Goal: Book appointment/travel/reservation

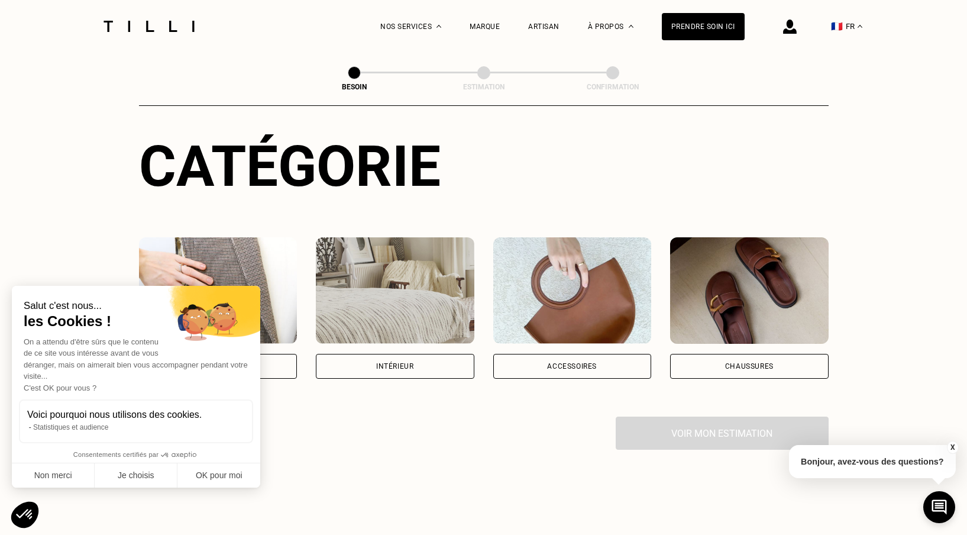
scroll to position [121, 0]
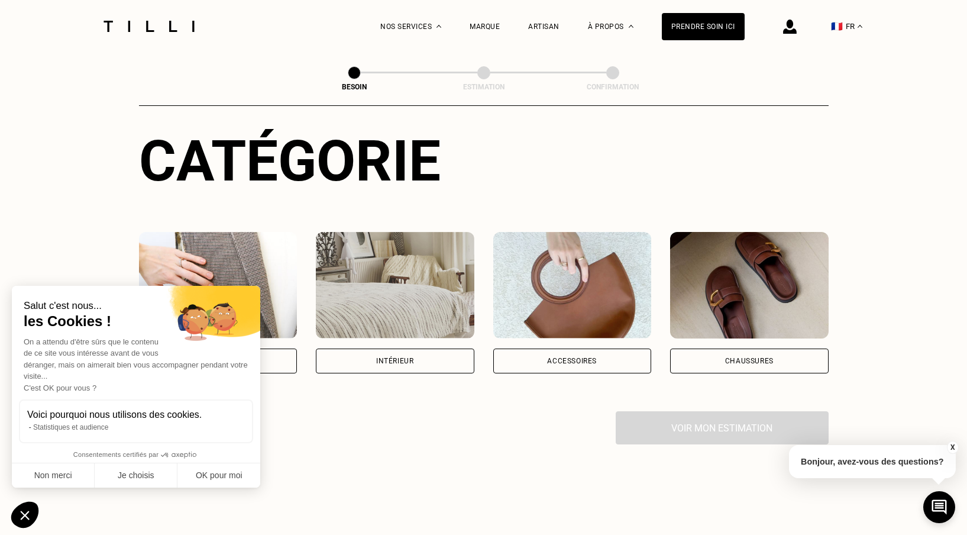
click at [242, 232] on img at bounding box center [218, 285] width 158 height 106
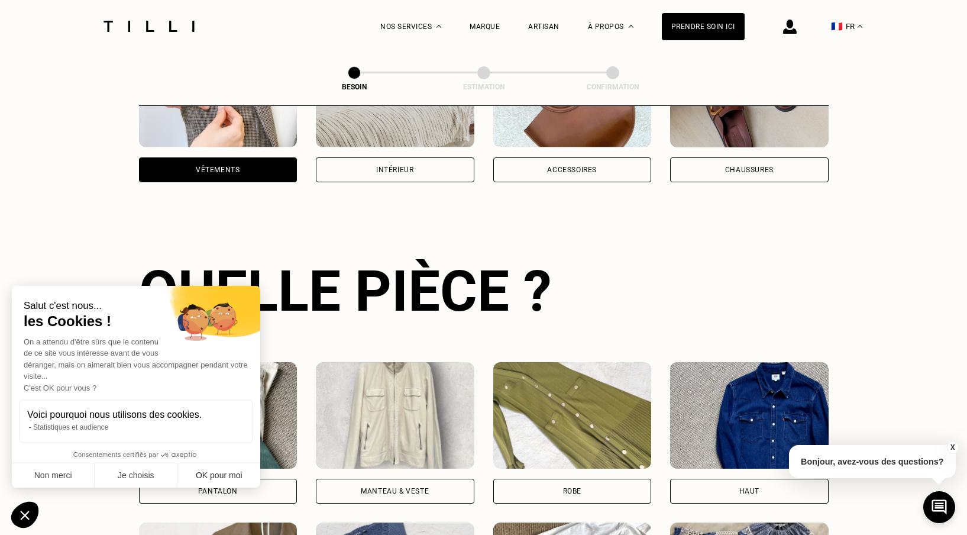
scroll to position [385, 0]
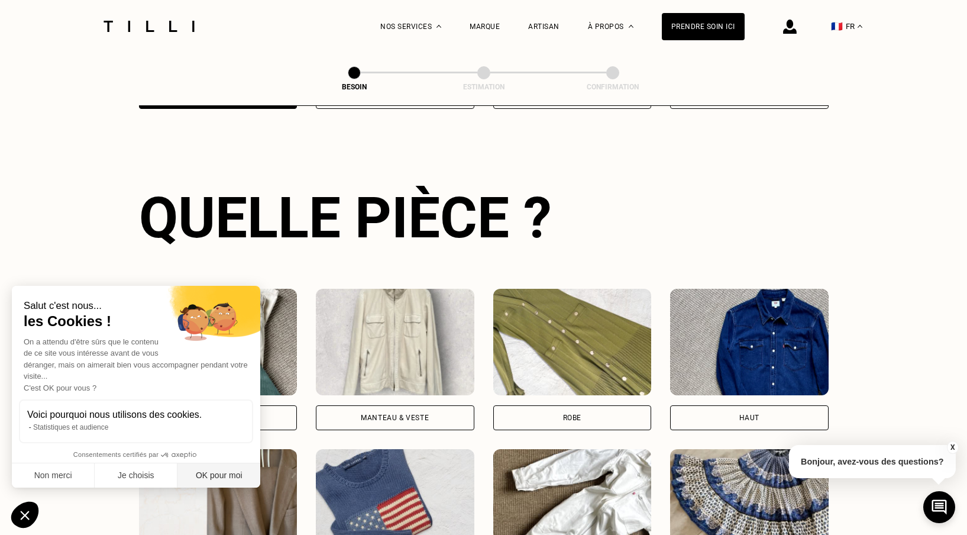
click at [224, 477] on button "OK pour moi" at bounding box center [218, 475] width 83 height 25
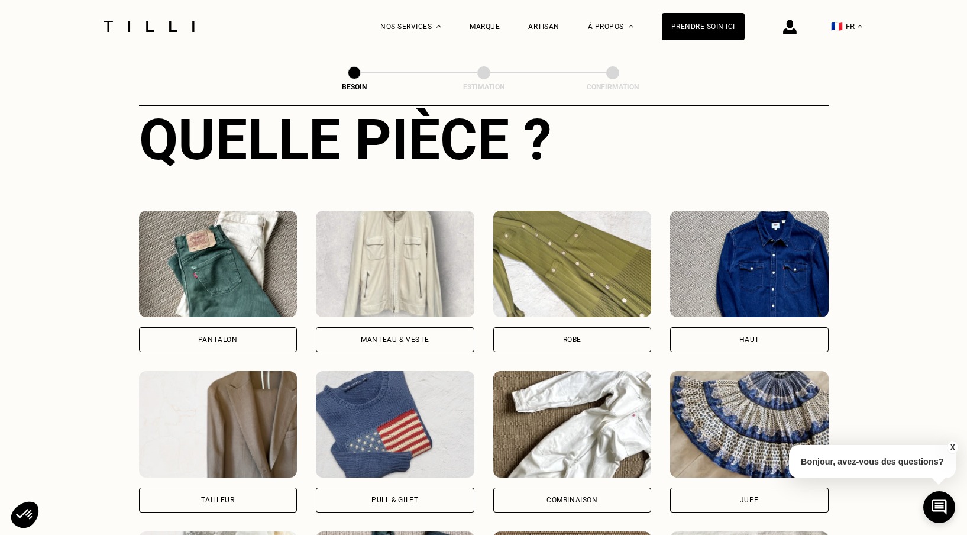
scroll to position [537, 0]
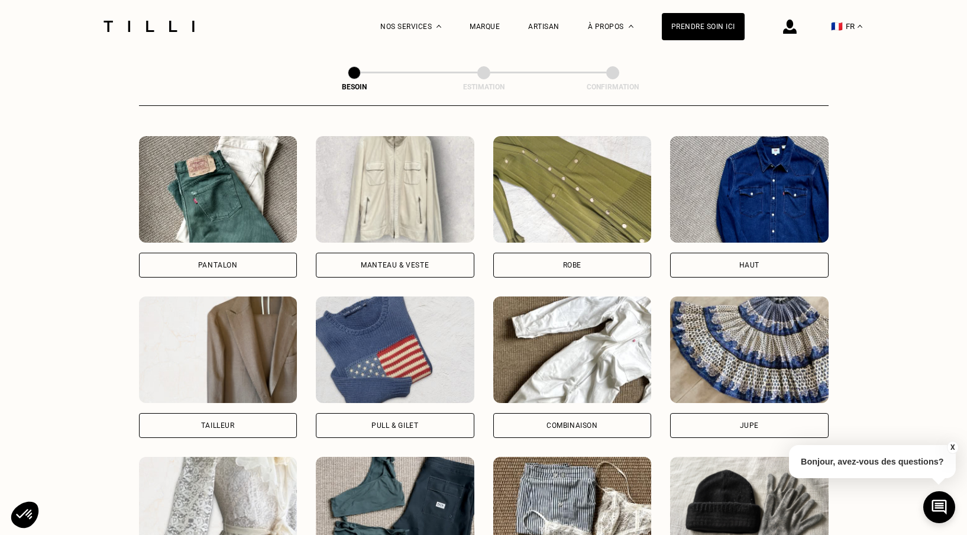
click at [257, 179] on img at bounding box center [218, 189] width 158 height 106
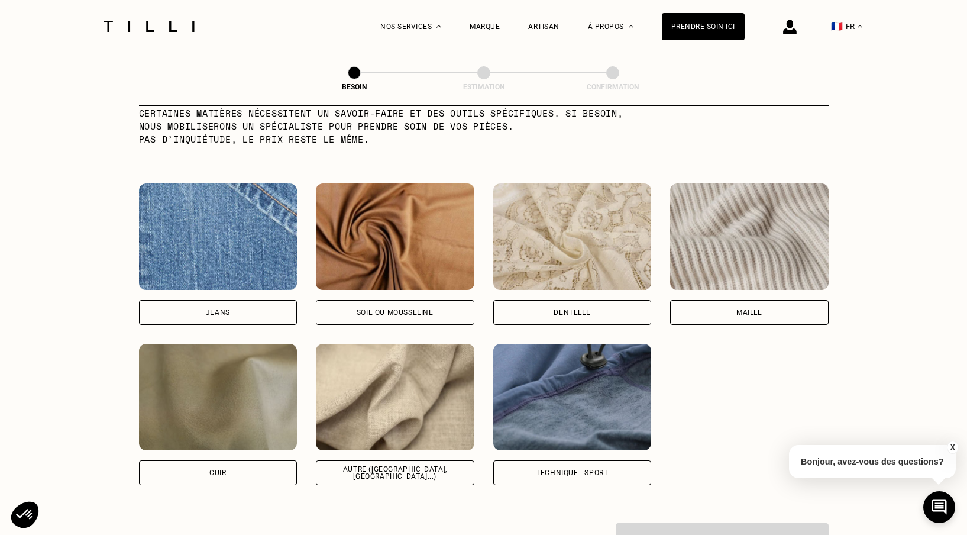
scroll to position [1211, 0]
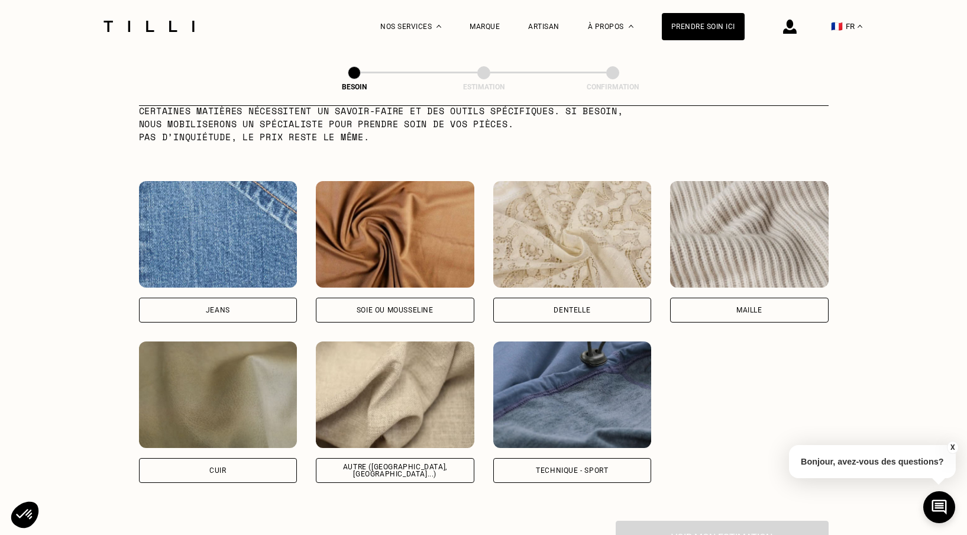
click at [396, 367] on img at bounding box center [395, 394] width 158 height 106
select select "FR"
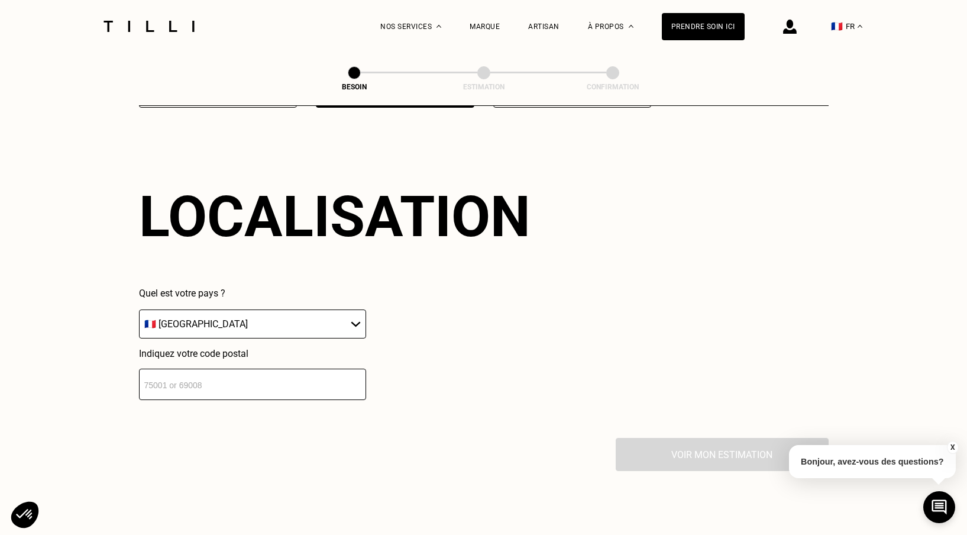
scroll to position [1586, 0]
click at [282, 368] on input "number" at bounding box center [252, 383] width 227 height 31
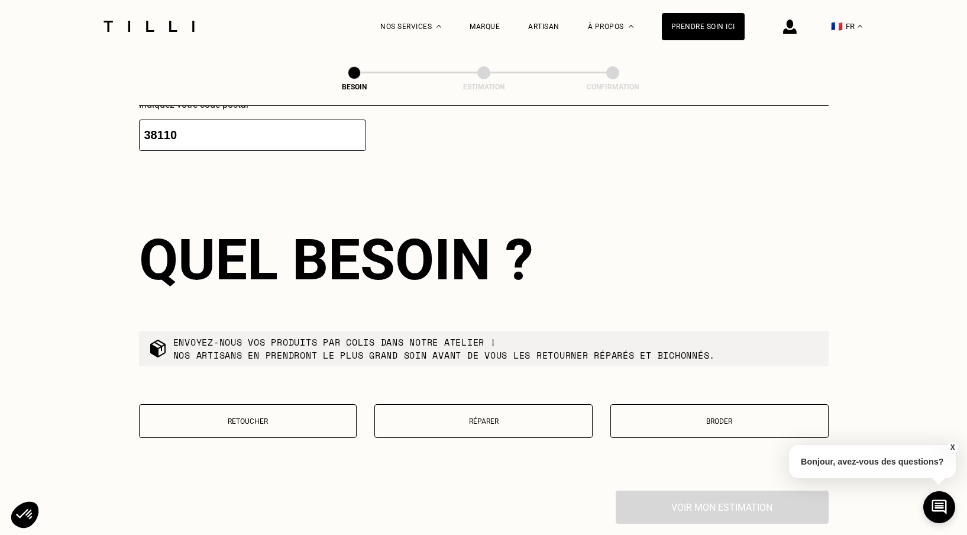
scroll to position [1878, 0]
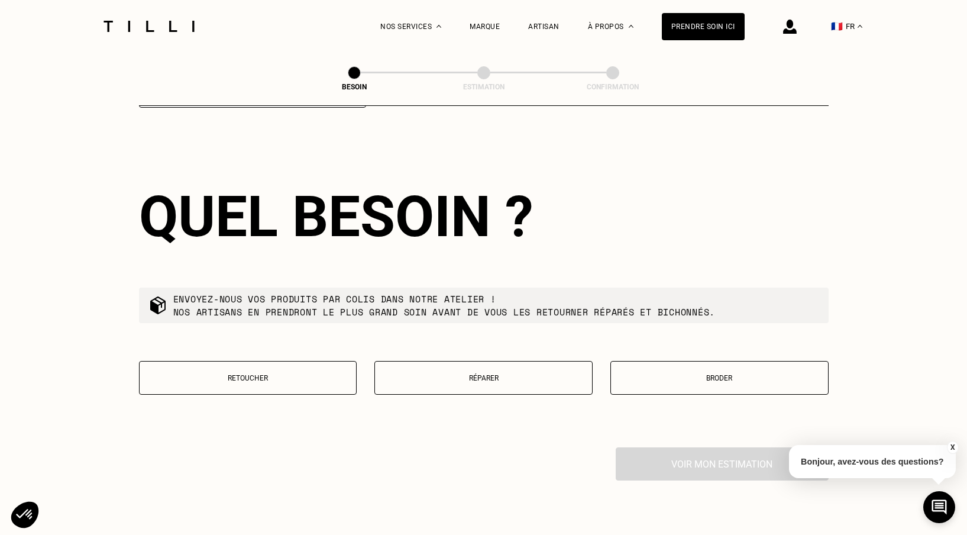
type input "38110"
click at [480, 374] on p "Réparer" at bounding box center [483, 378] width 205 height 8
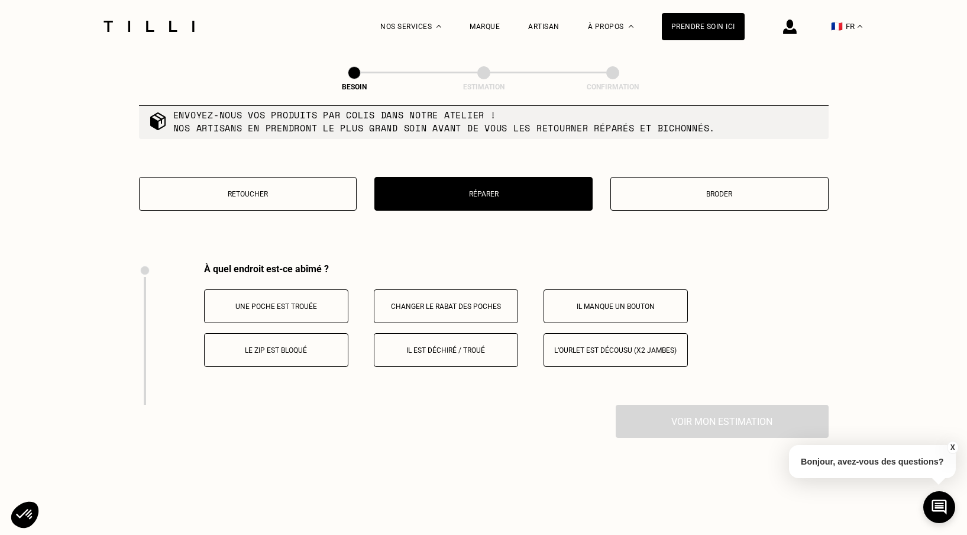
scroll to position [2074, 0]
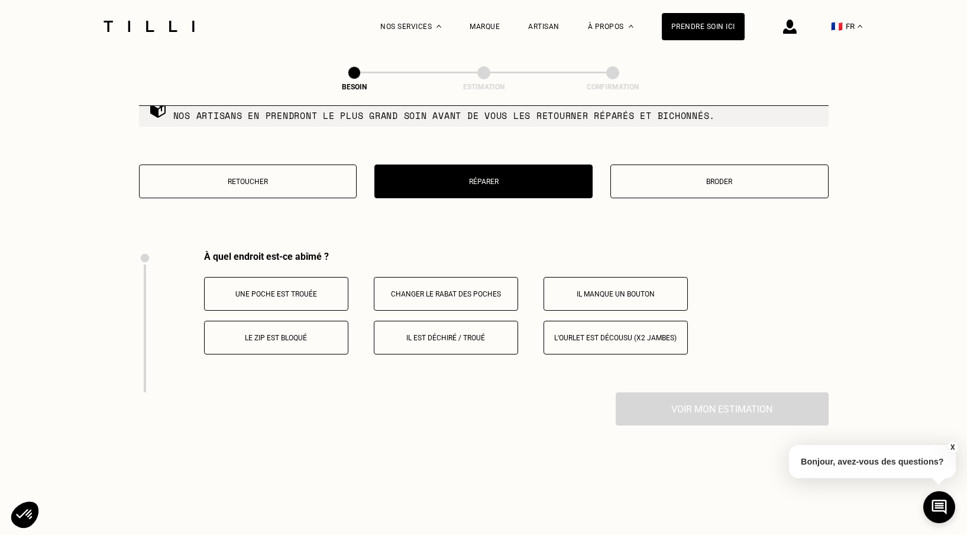
click at [437, 333] on p "Il est déchiré / troué" at bounding box center [445, 337] width 131 height 8
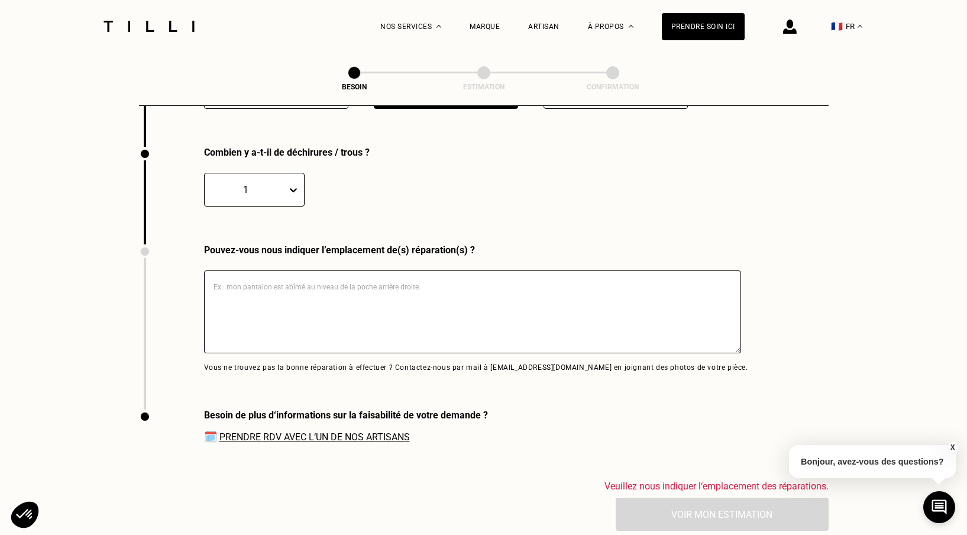
scroll to position [2322, 0]
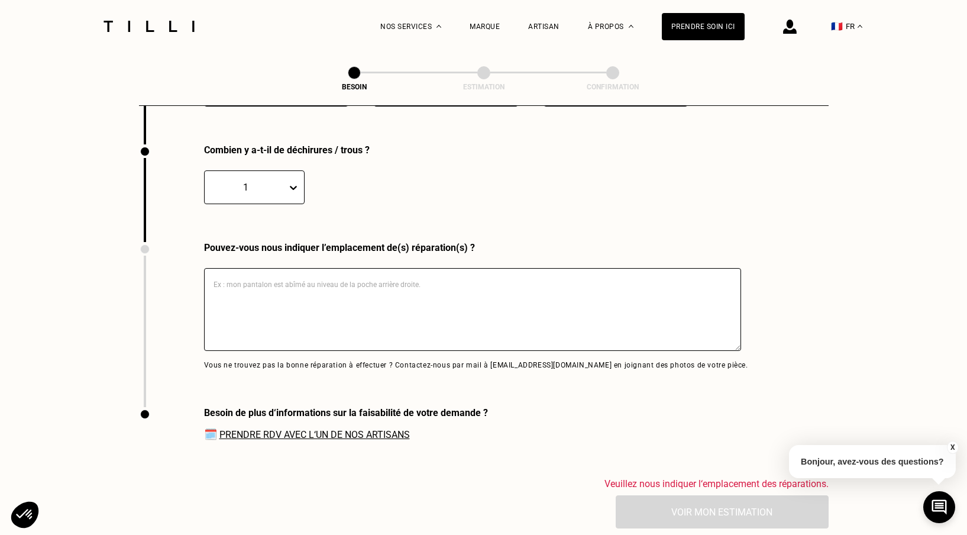
click at [251, 274] on textarea at bounding box center [472, 309] width 537 height 83
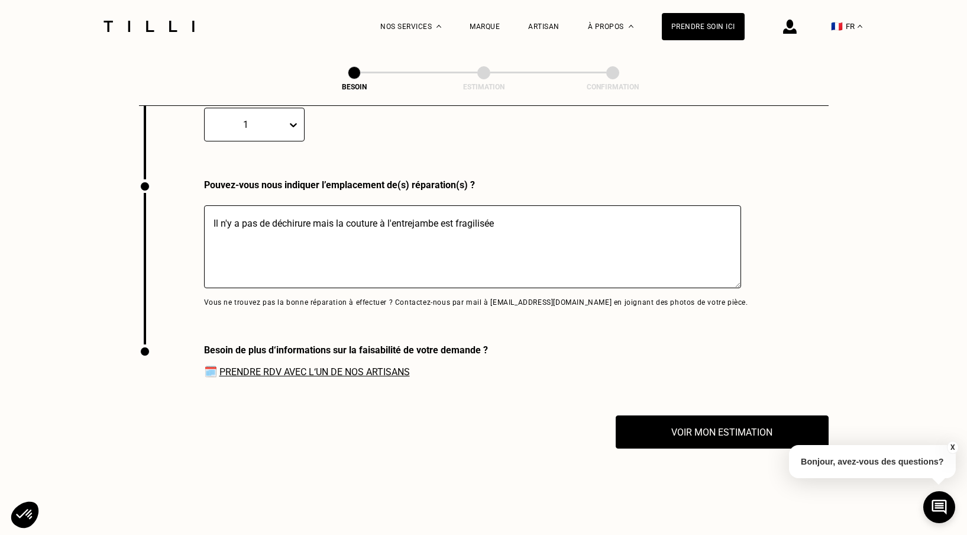
scroll to position [2406, 0]
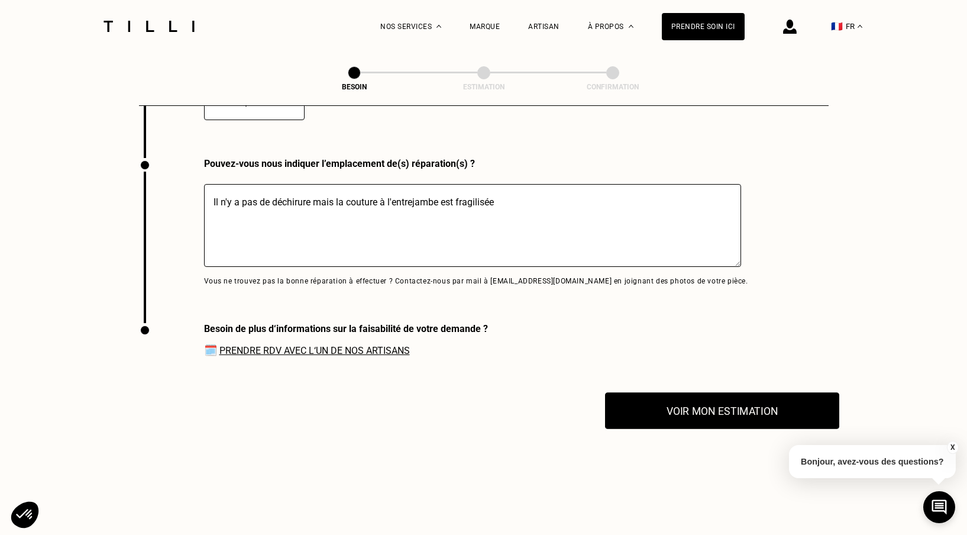
type textarea "Il n'y a pas de déchirure mais la couture à l'entrejambe est fragilisée"
click at [704, 394] on button "Voir mon estimation" at bounding box center [722, 410] width 234 height 37
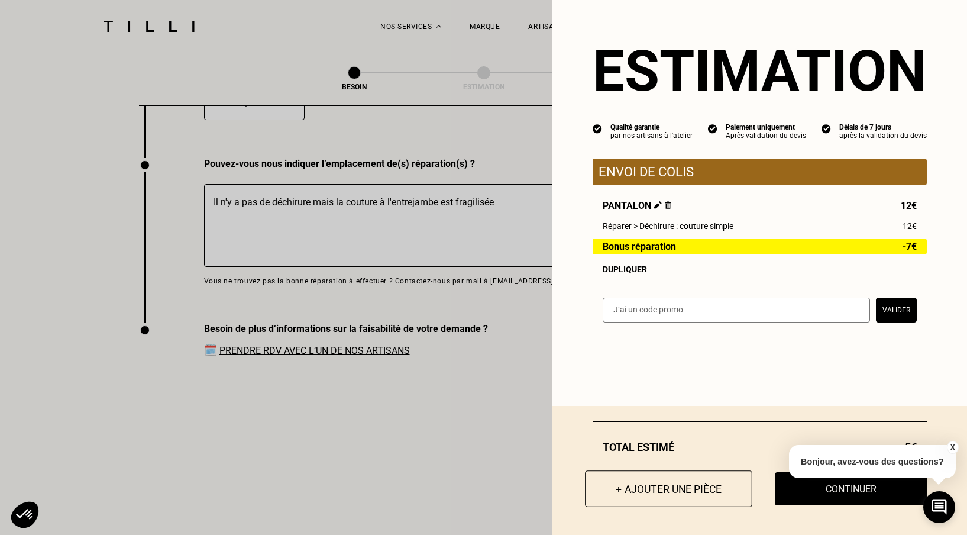
click at [686, 489] on button "+ Ajouter une pièce" at bounding box center [668, 488] width 167 height 37
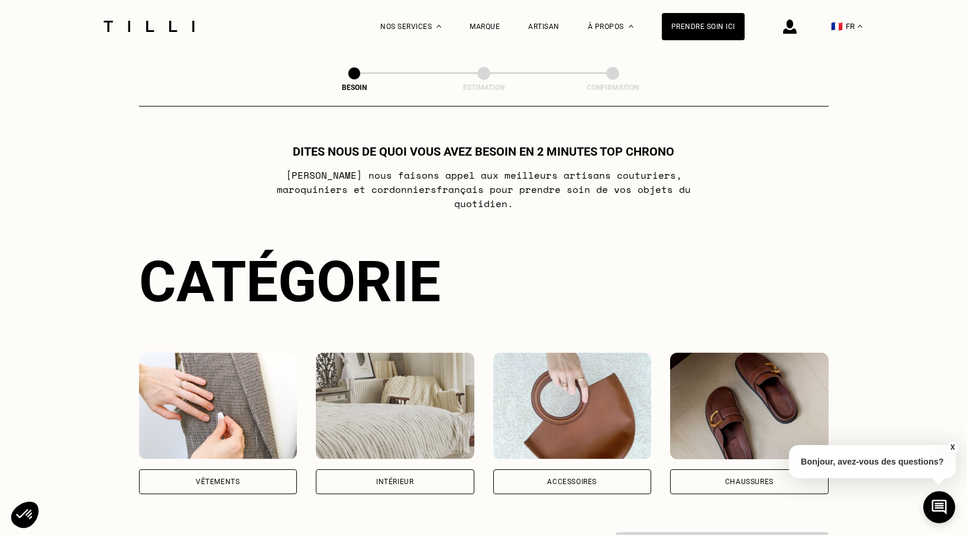
click at [221, 417] on img at bounding box center [218, 405] width 158 height 106
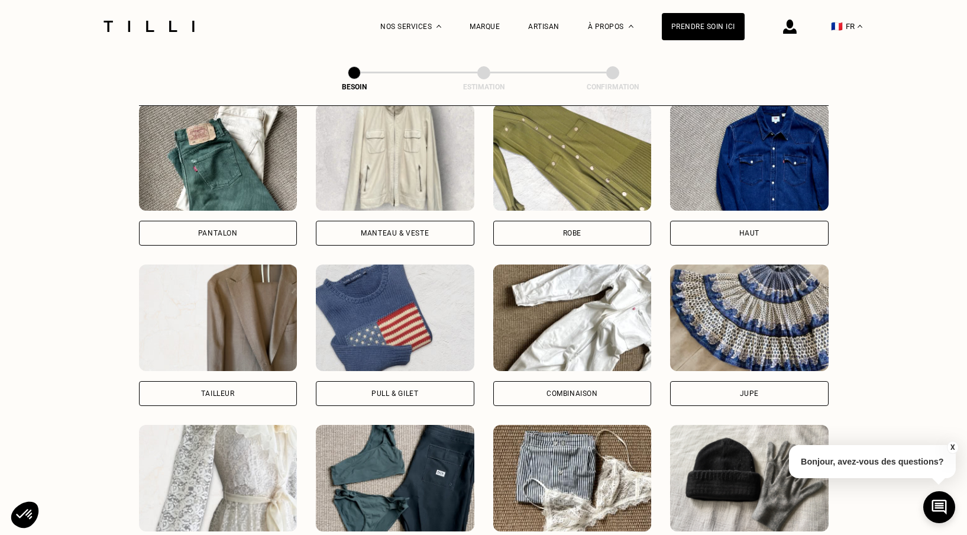
scroll to position [536, 0]
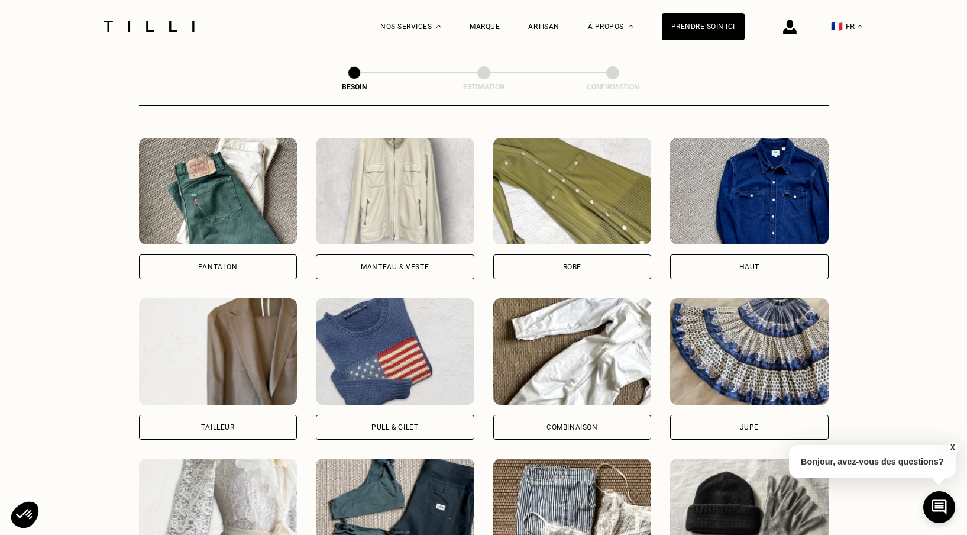
click at [379, 336] on img at bounding box center [395, 351] width 158 height 106
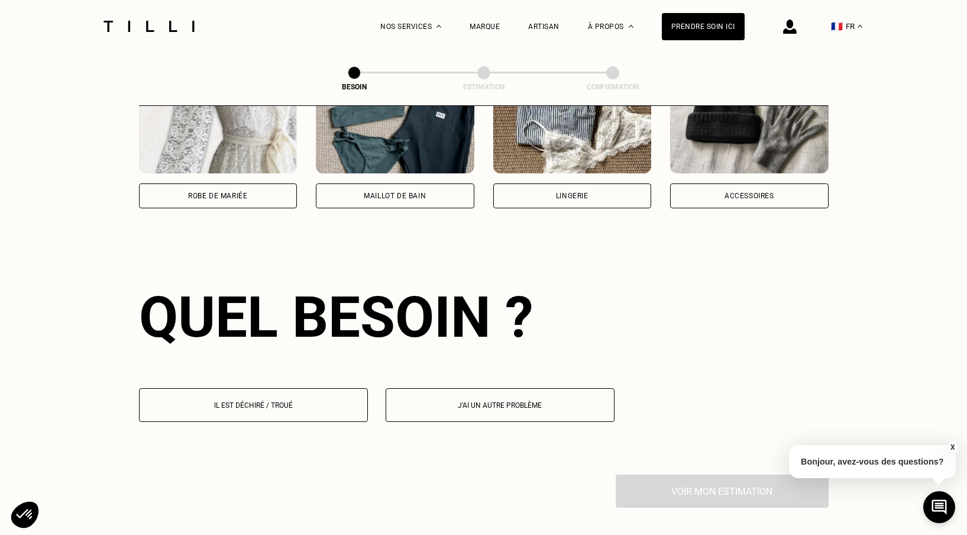
scroll to position [1026, 0]
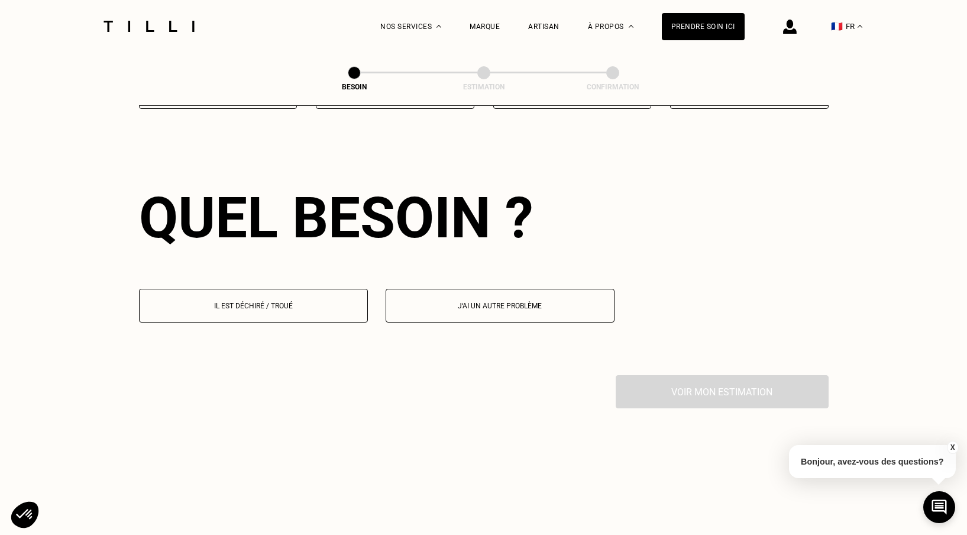
click at [274, 302] on p "Il est déchiré / troué" at bounding box center [253, 306] width 216 height 8
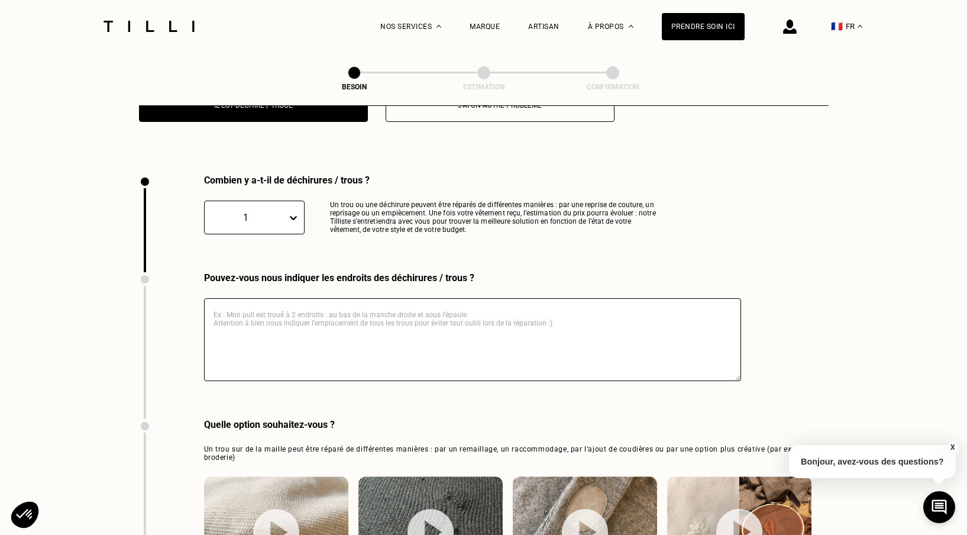
scroll to position [1255, 0]
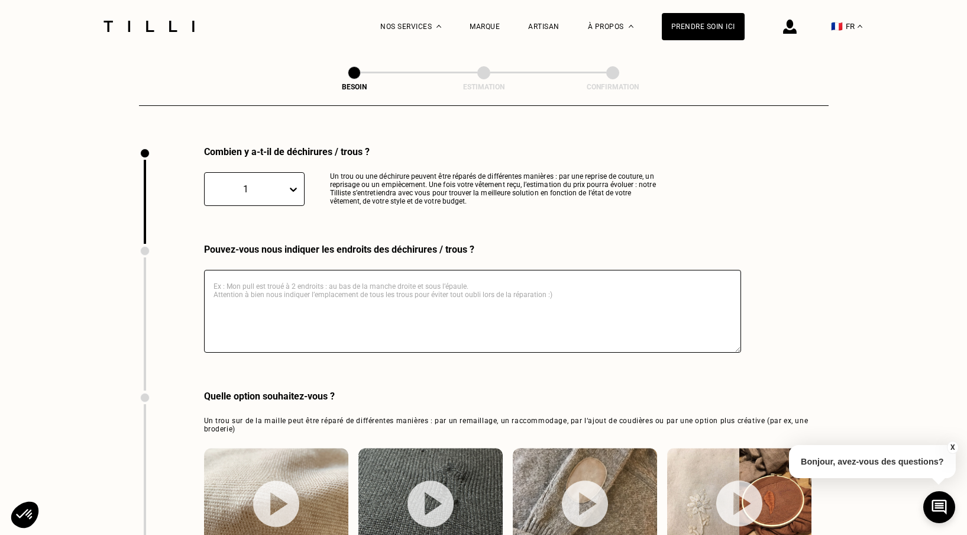
click at [301, 270] on textarea at bounding box center [472, 311] width 537 height 83
click at [293, 275] on textarea "il y a une déchirure à droite" at bounding box center [472, 311] width 537 height 83
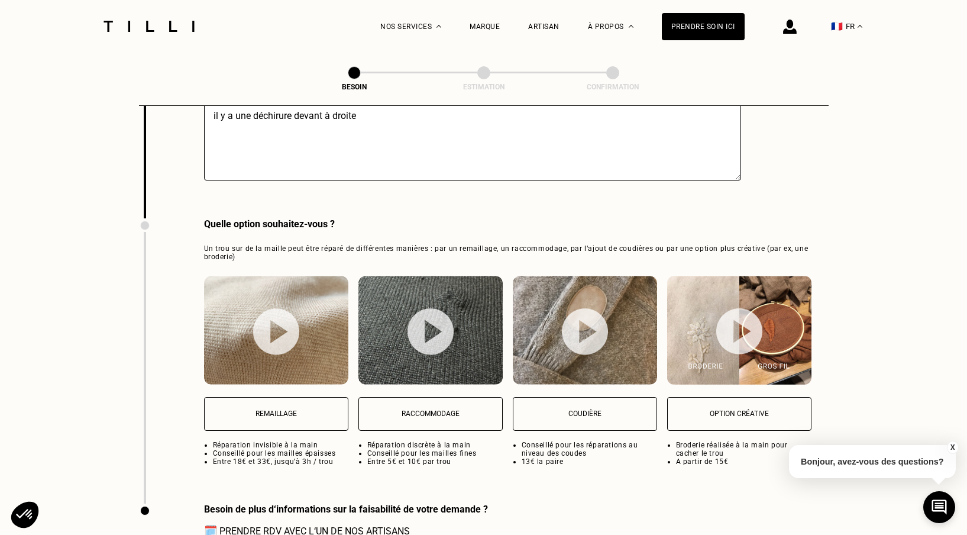
scroll to position [1429, 0]
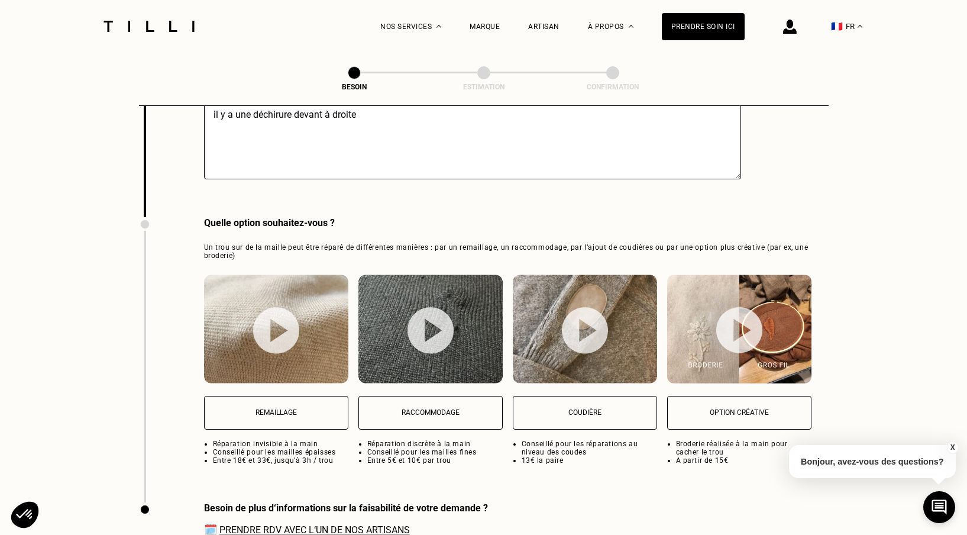
type textarea "il y a une déchirure devant à droite"
click at [274, 408] on p "Remaillage" at bounding box center [275, 412] width 131 height 8
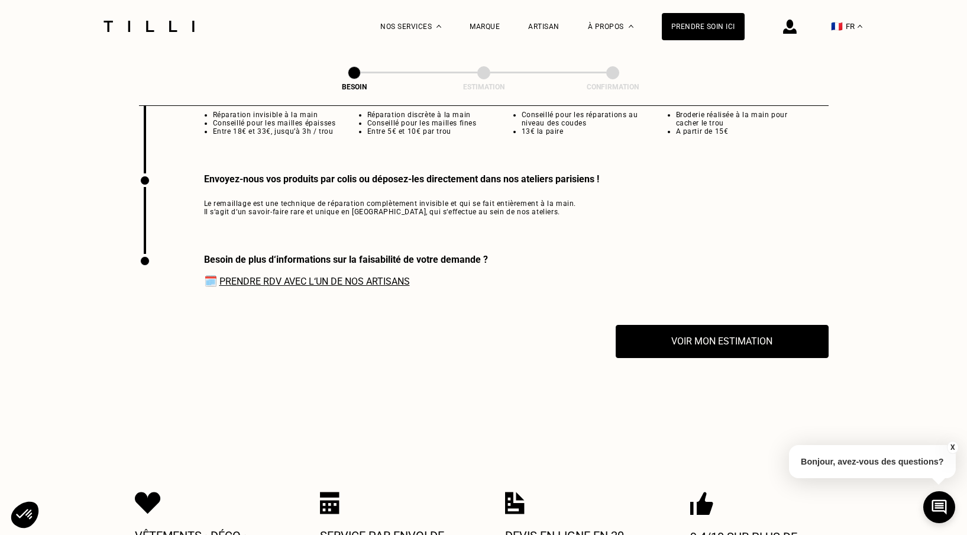
scroll to position [1785, 0]
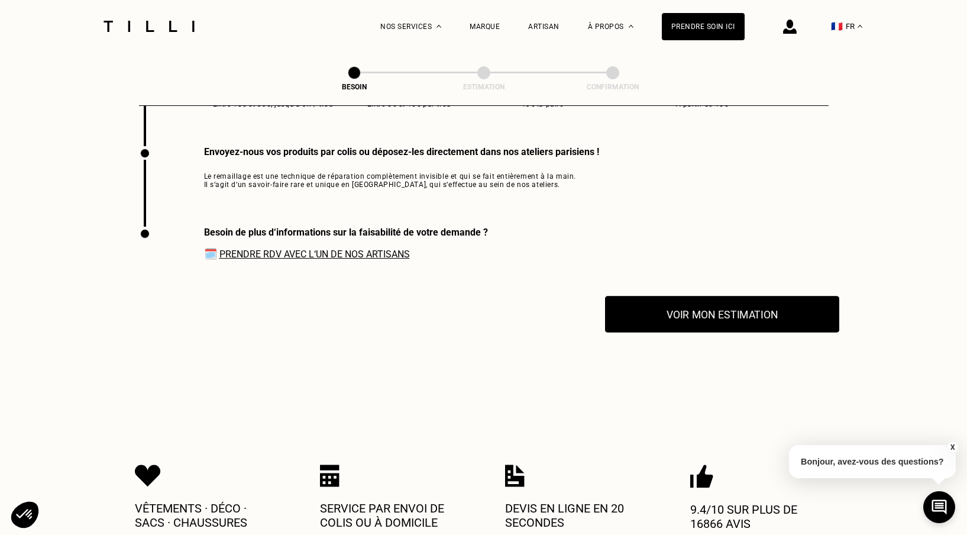
click at [686, 299] on button "Voir mon estimation" at bounding box center [722, 314] width 234 height 37
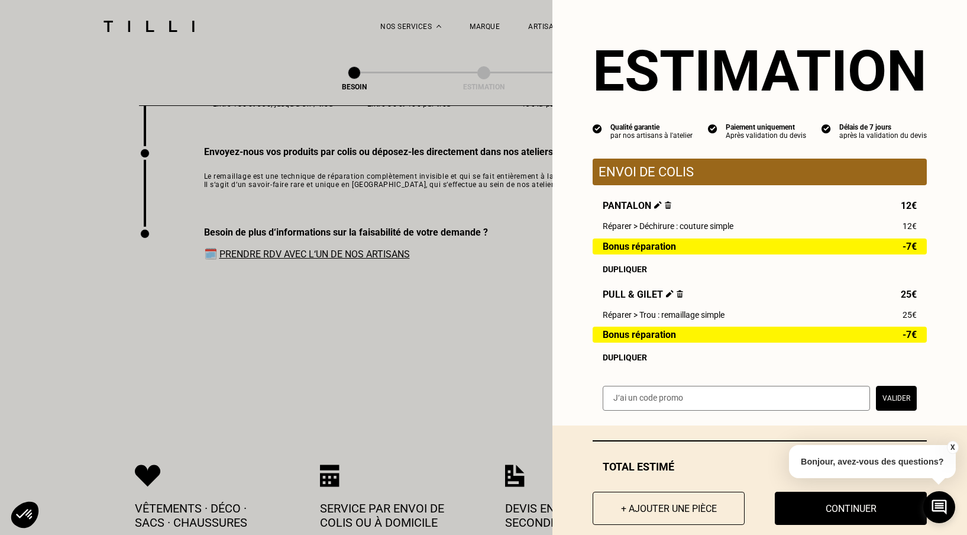
scroll to position [21, 0]
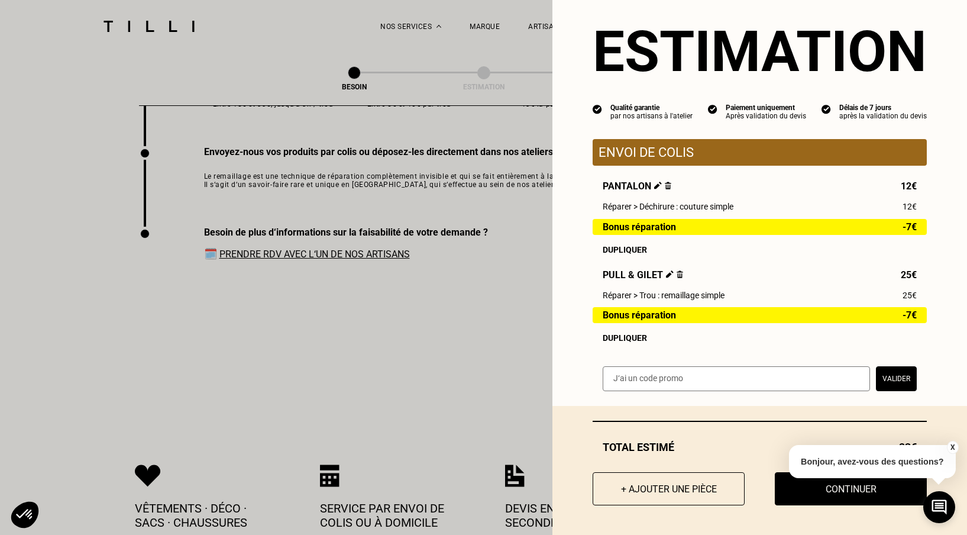
click at [895, 374] on button "Valider" at bounding box center [896, 378] width 41 height 25
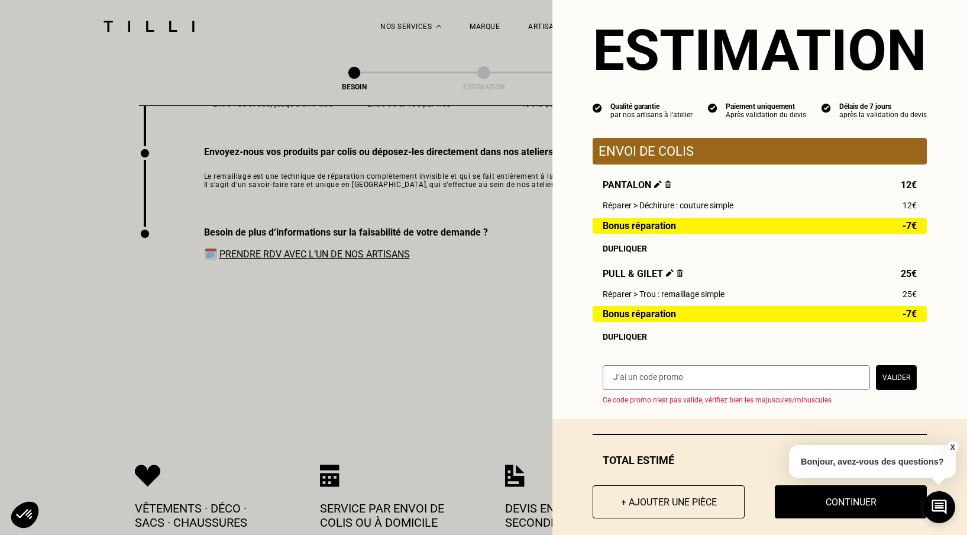
click at [912, 340] on div "Dupliquer" at bounding box center [760, 336] width 314 height 9
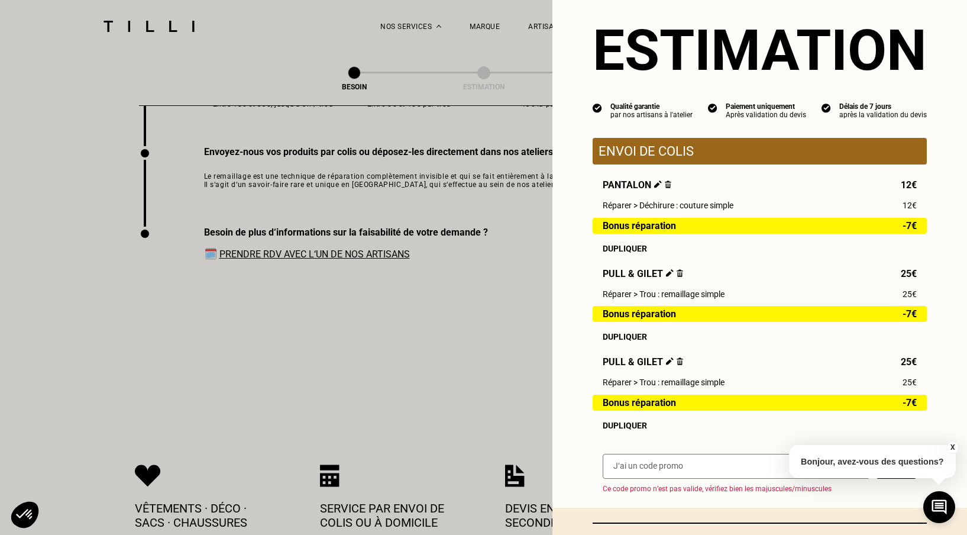
click at [676, 362] on img at bounding box center [679, 361] width 7 height 8
click at [679, 362] on img at bounding box center [679, 361] width 7 height 8
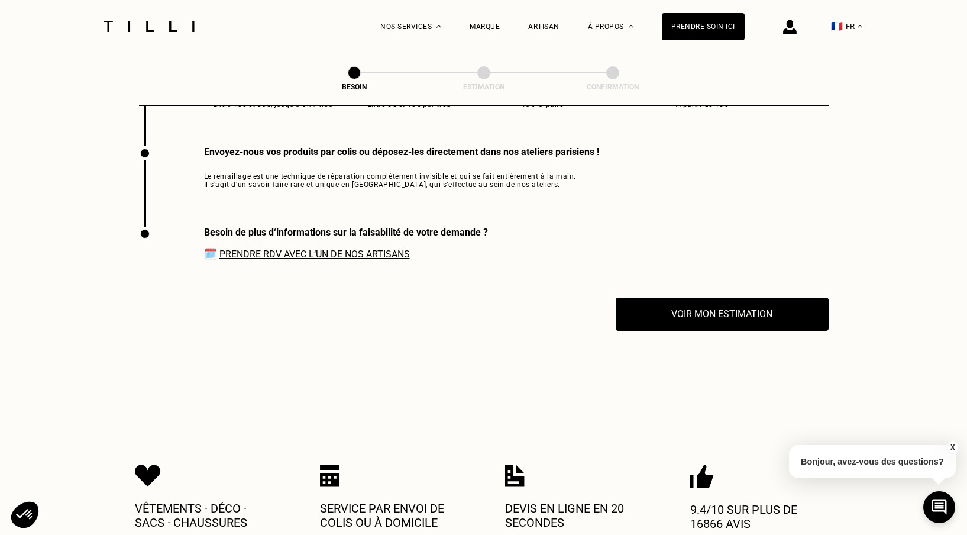
click at [952, 443] on button "X" at bounding box center [952, 447] width 12 height 13
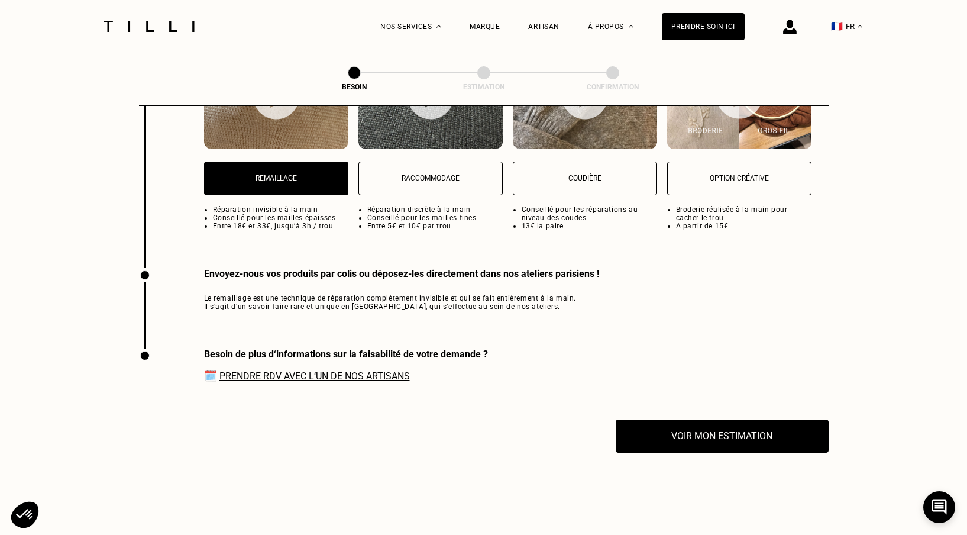
scroll to position [1807, 0]
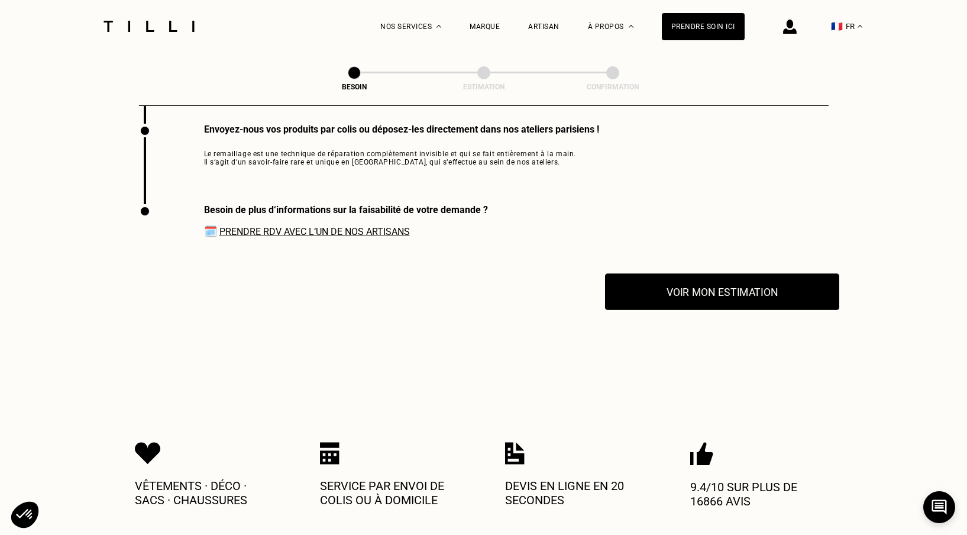
click at [770, 280] on button "Voir mon estimation" at bounding box center [722, 291] width 234 height 37
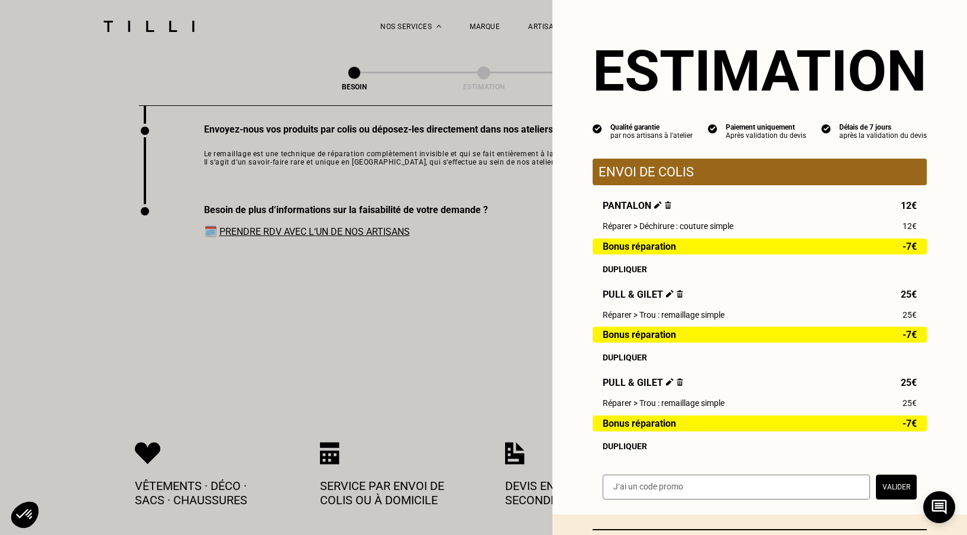
click at [676, 384] on img at bounding box center [679, 382] width 7 height 8
click at [668, 382] on img at bounding box center [670, 382] width 8 height 8
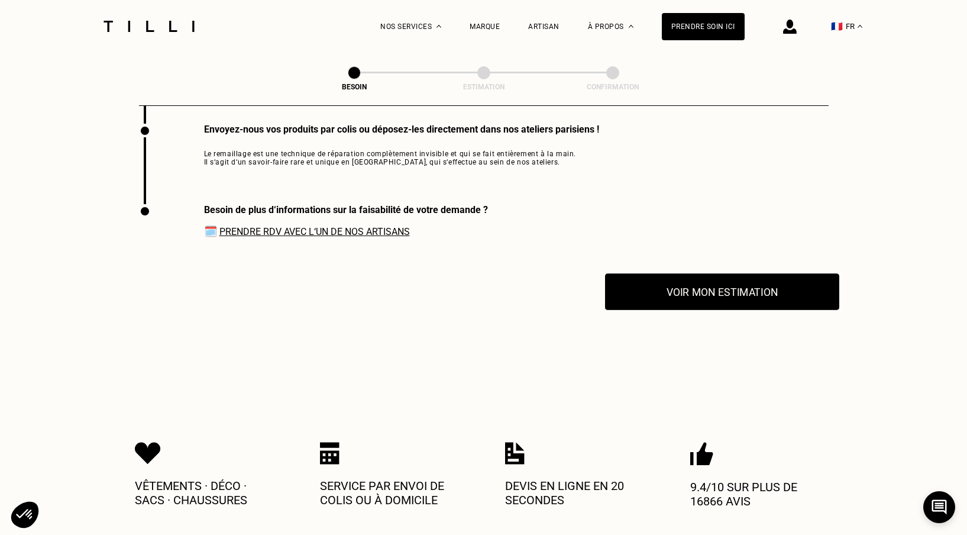
click at [676, 278] on button "Voir mon estimation" at bounding box center [722, 291] width 234 height 37
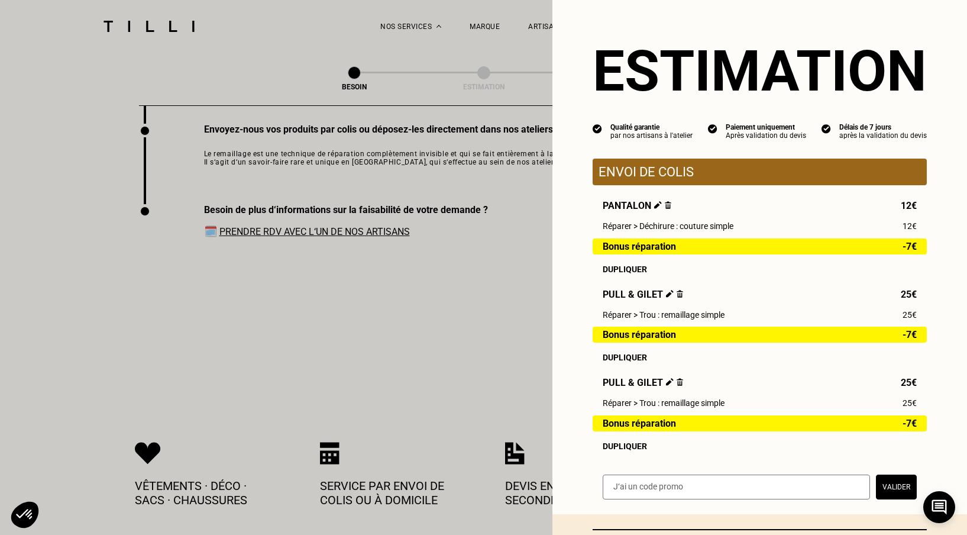
click at [676, 383] on img at bounding box center [679, 382] width 7 height 8
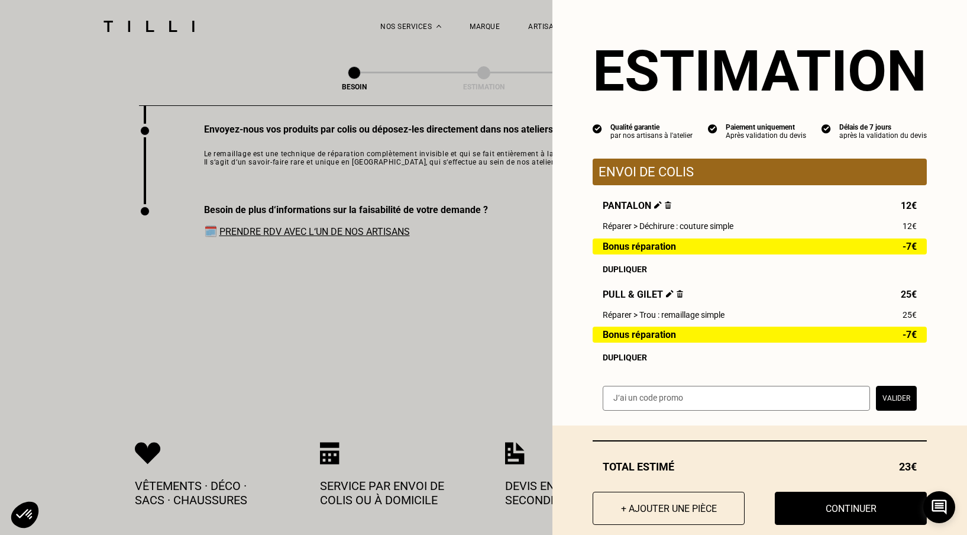
click at [898, 402] on button "Valider" at bounding box center [896, 398] width 41 height 25
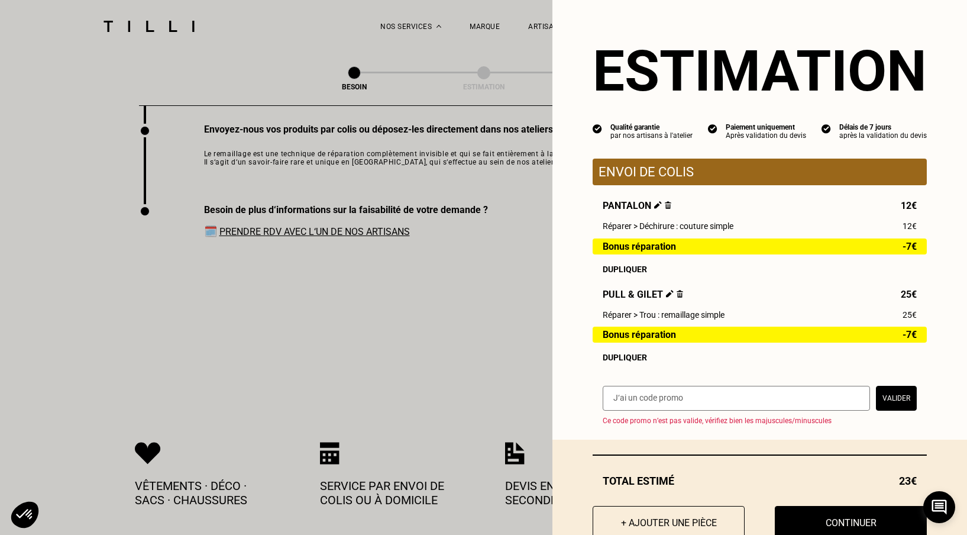
scroll to position [35, 0]
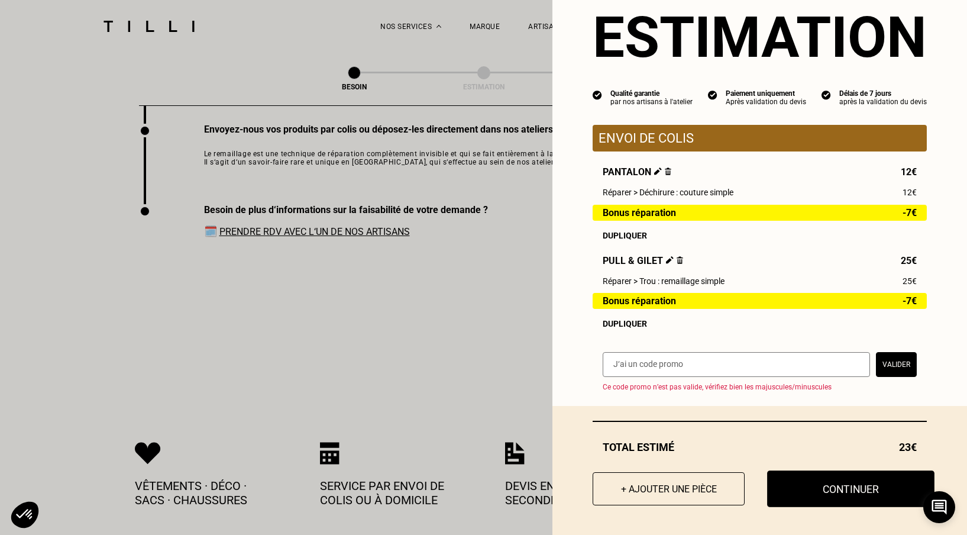
click at [847, 487] on button "Continuer" at bounding box center [850, 488] width 167 height 37
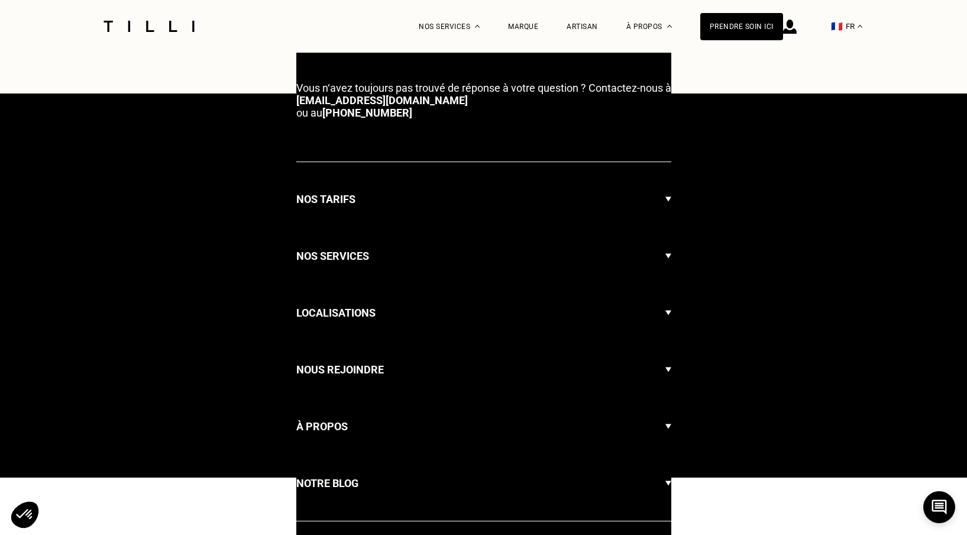
select select "FR"
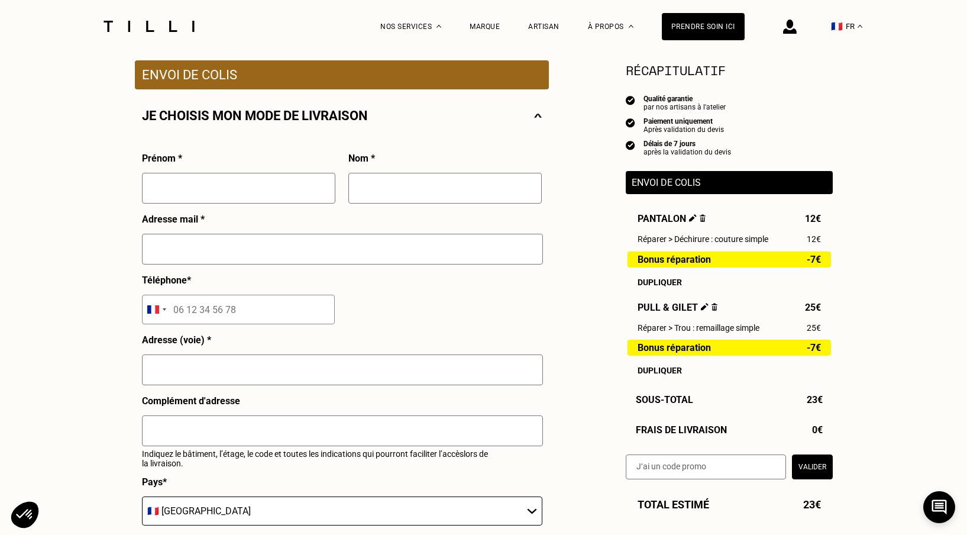
scroll to position [238, 0]
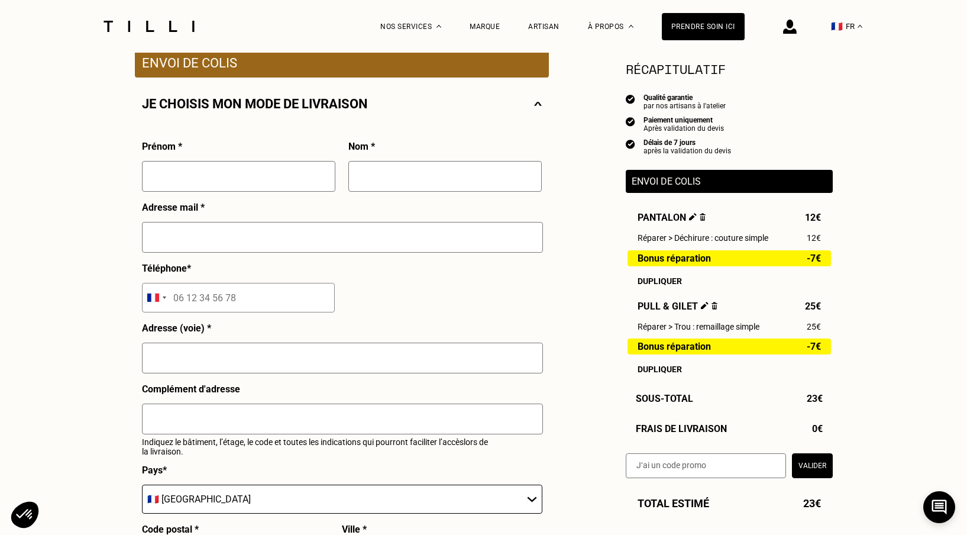
click at [244, 180] on input "text" at bounding box center [238, 176] width 193 height 31
click at [791, 30] on img at bounding box center [790, 27] width 14 height 14
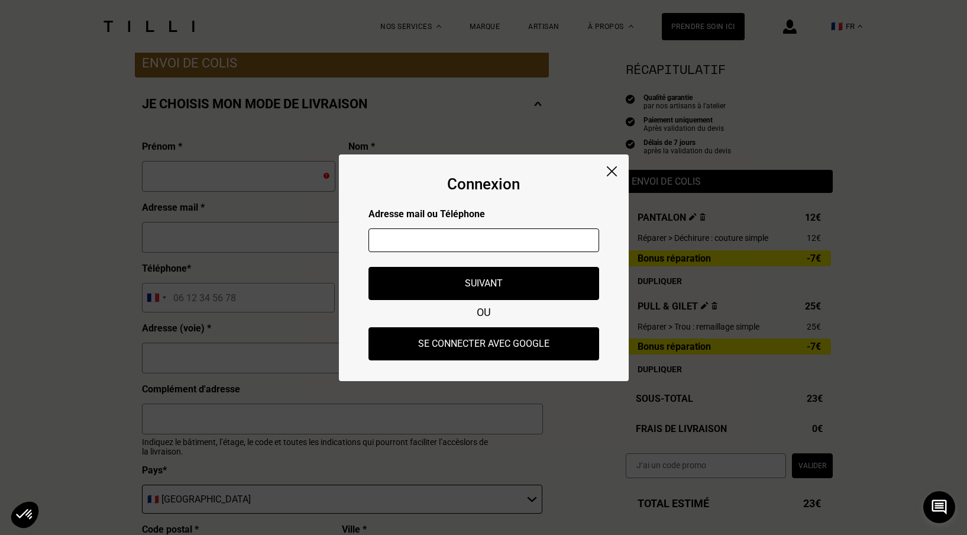
click at [488, 234] on input "text" at bounding box center [483, 240] width 231 height 24
type input "[EMAIL_ADDRESS][DOMAIN_NAME]"
type input "[PERSON_NAME]"
type input "Toscan"
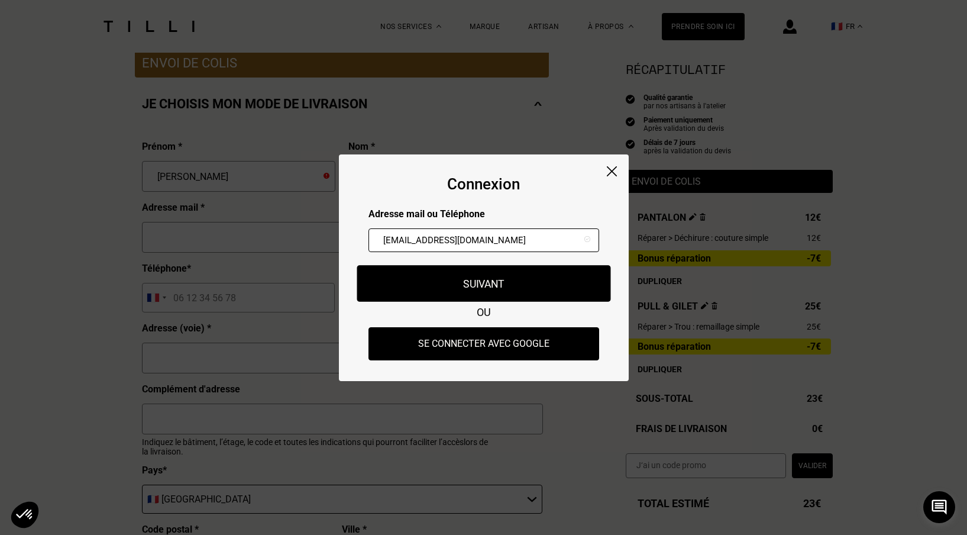
click at [472, 285] on button "Suivant" at bounding box center [484, 283] width 254 height 37
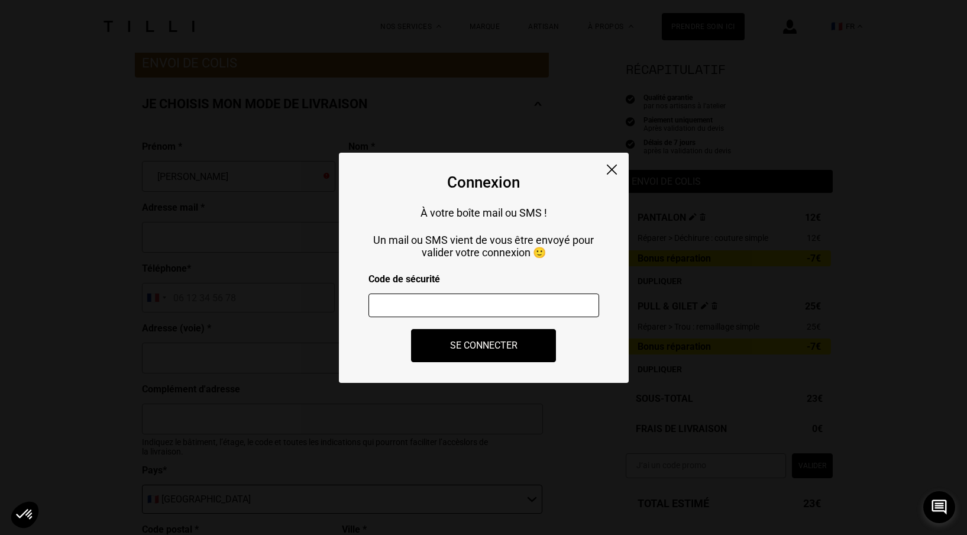
click at [438, 309] on input "number" at bounding box center [483, 305] width 231 height 24
type input "861805"
click at [484, 347] on button "Se connecter" at bounding box center [484, 345] width 160 height 37
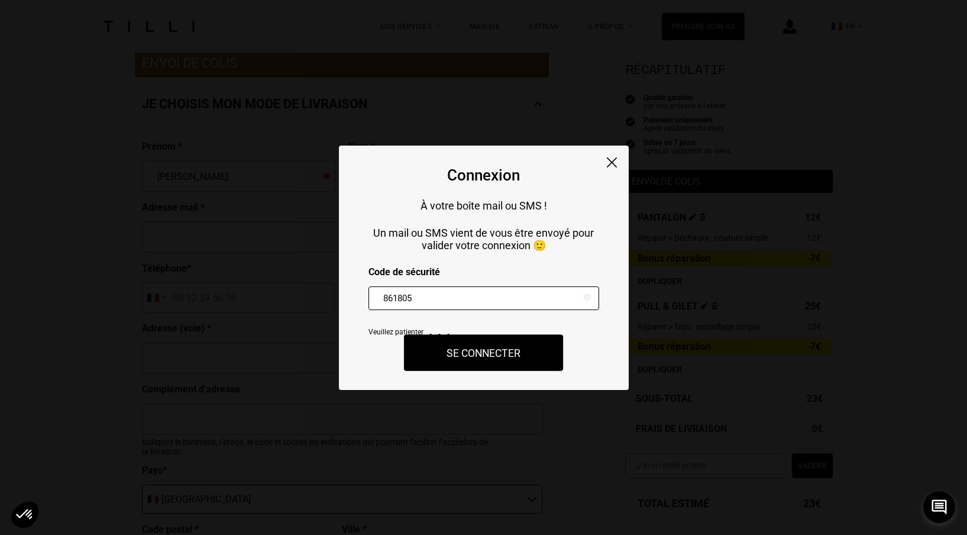
type input "[EMAIL_ADDRESS][DOMAIN_NAME]"
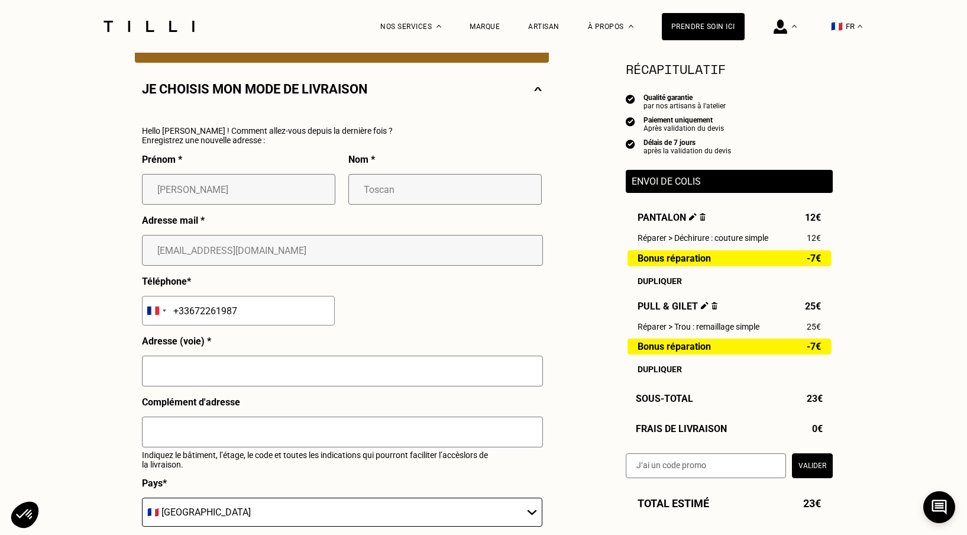
scroll to position [257, 0]
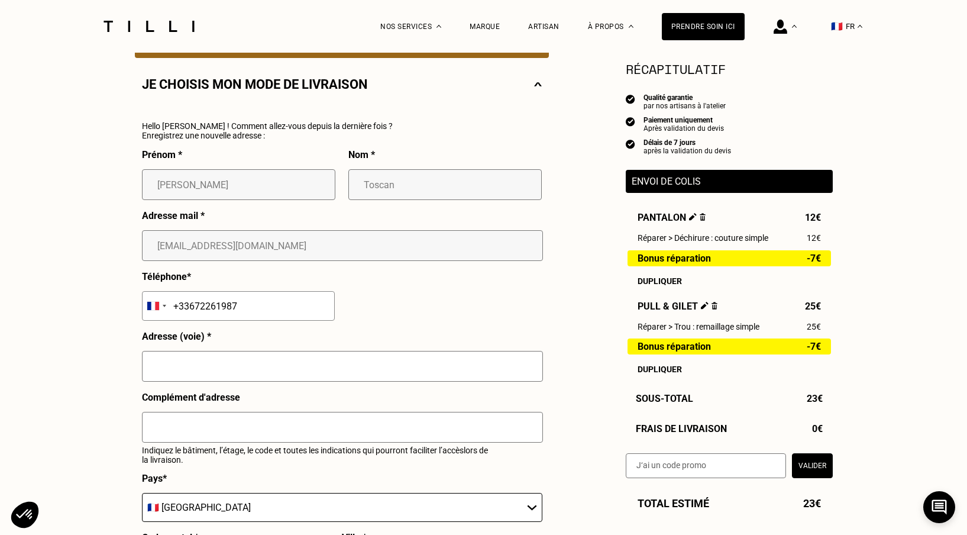
click at [237, 384] on div at bounding box center [342, 371] width 401 height 41
click at [239, 374] on input "text" at bounding box center [342, 366] width 401 height 31
type input "[STREET_ADDRESS]"
click at [228, 433] on input "text" at bounding box center [342, 427] width 401 height 31
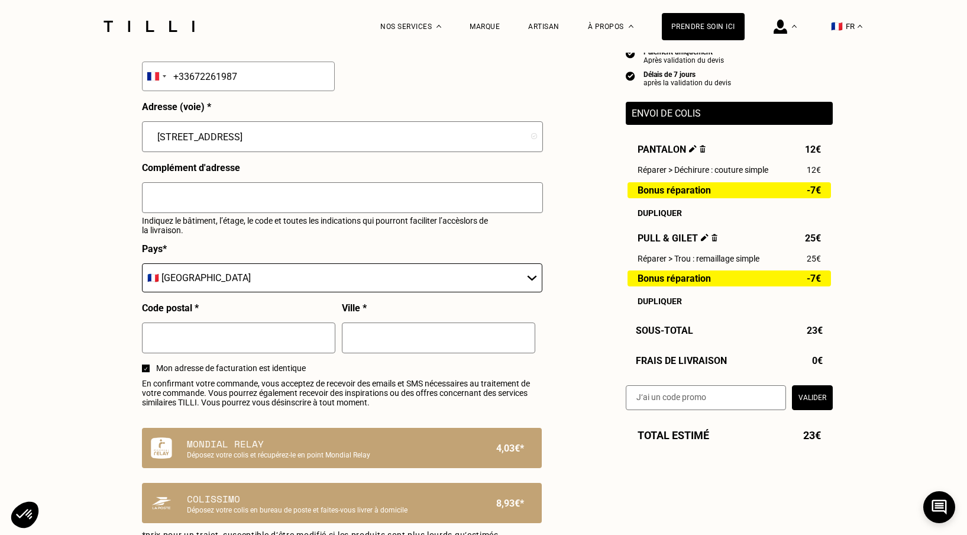
scroll to position [490, 0]
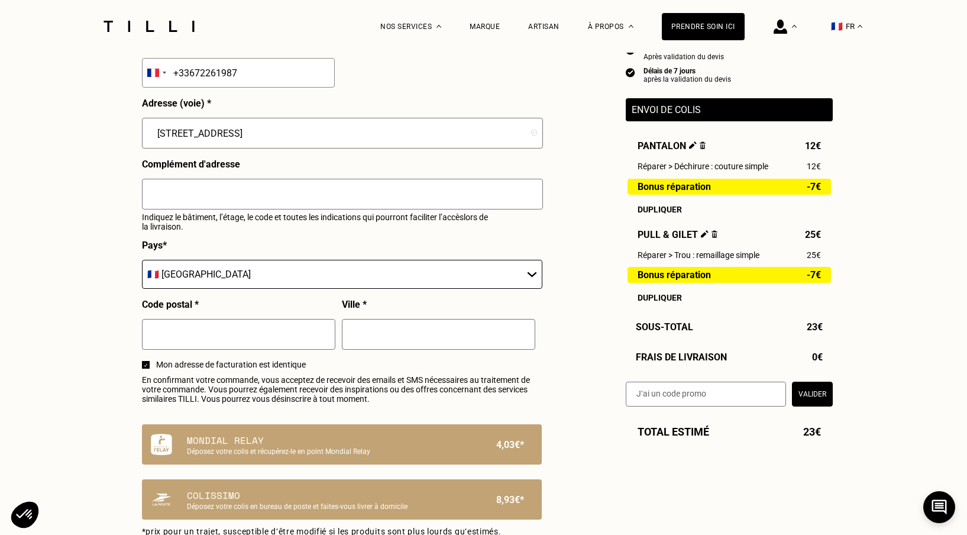
click at [222, 332] on input "text" at bounding box center [238, 334] width 193 height 31
type input "38110"
click at [367, 336] on input "text" at bounding box center [438, 334] width 193 height 31
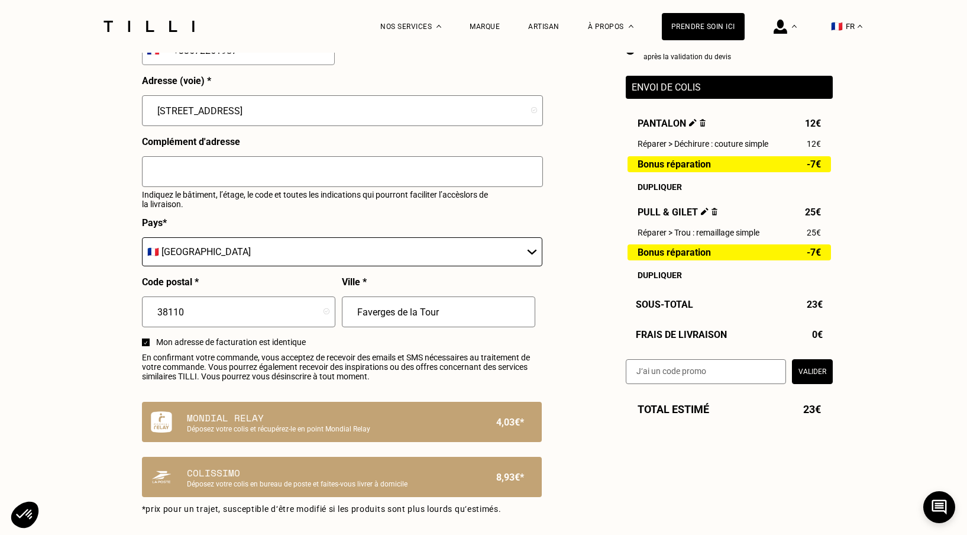
scroll to position [511, 0]
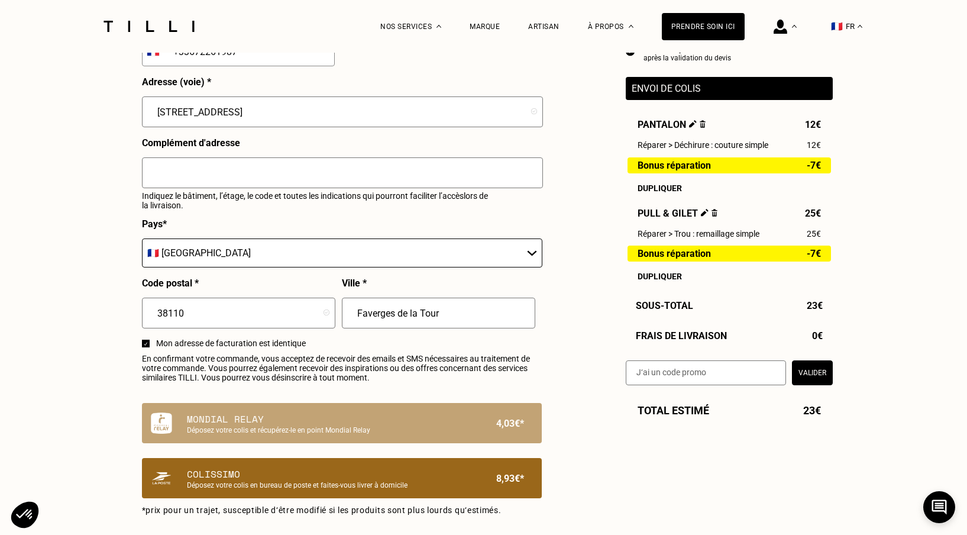
type input "Faverges de la Tour"
click at [292, 477] on p "Colissimo" at bounding box center [322, 474] width 270 height 14
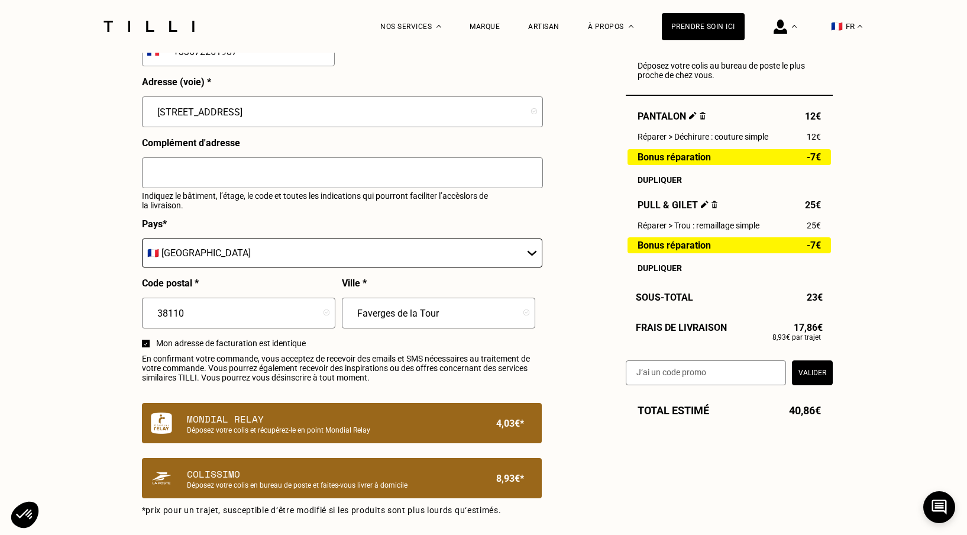
click at [355, 421] on p "Mondial Relay" at bounding box center [322, 419] width 270 height 14
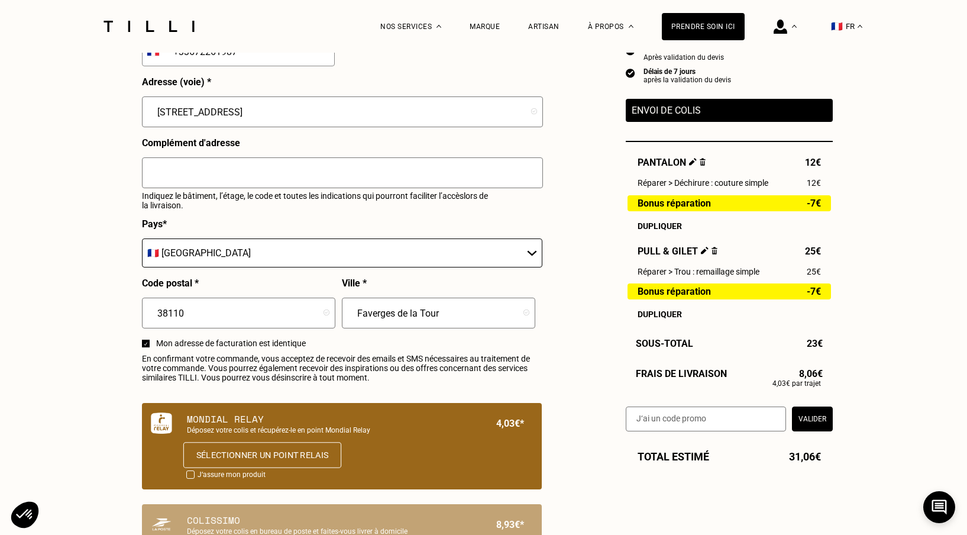
click at [303, 454] on button "Sélectionner un point relais" at bounding box center [262, 455] width 158 height 26
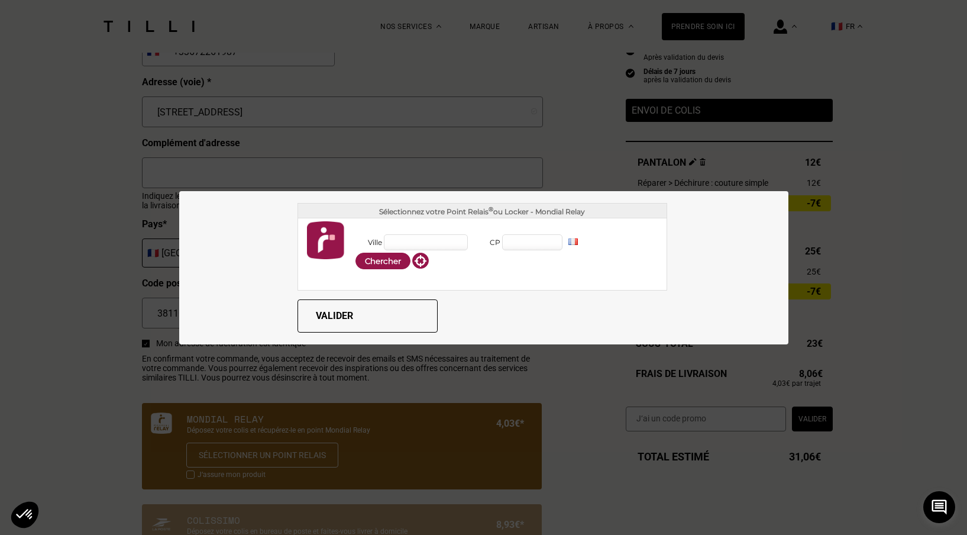
click at [443, 252] on div "Ville CP FR ES BE NL LU DE AT PT PL IT" at bounding box center [507, 251] width 307 height 37
click at [445, 242] on input "Ville" at bounding box center [426, 242] width 84 height 16
click at [560, 238] on input "CP" at bounding box center [532, 242] width 60 height 16
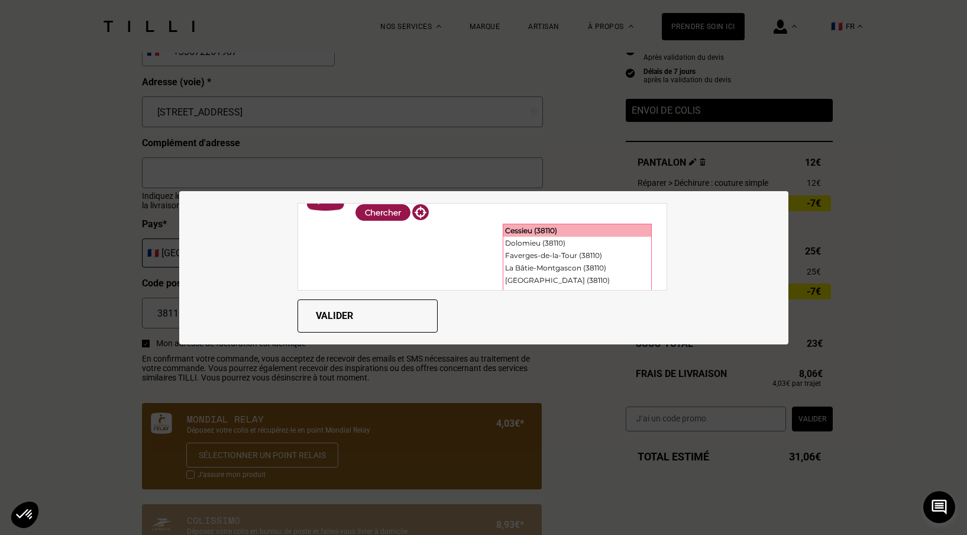
scroll to position [51, 0]
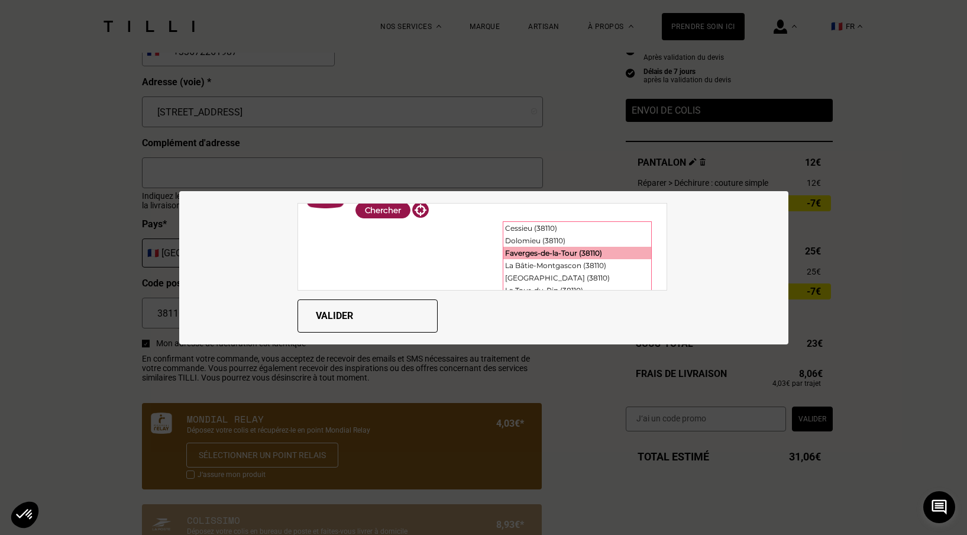
type input "38110"
click at [558, 255] on div "Faverges-de-la-Tour (38110)" at bounding box center [577, 253] width 148 height 12
type input "Faverges-de-la-Tour"
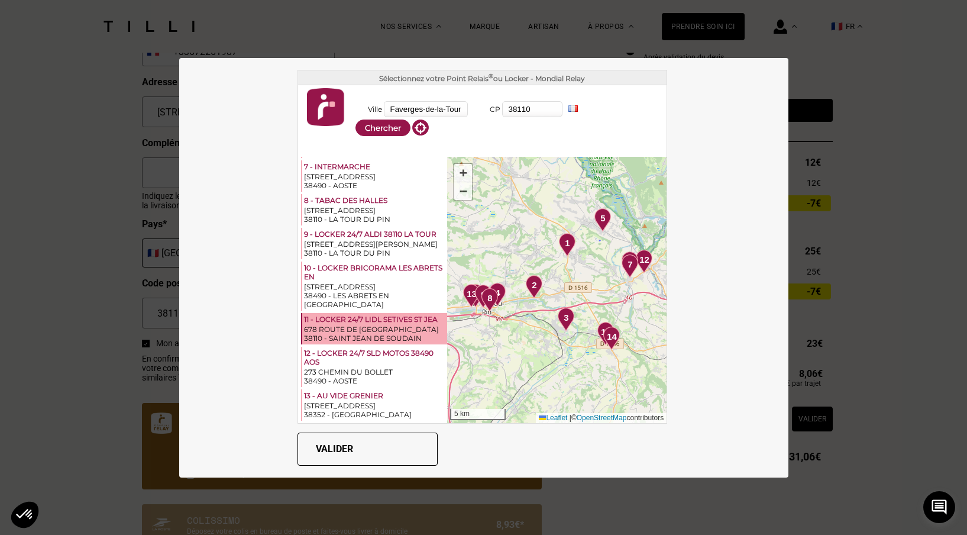
scroll to position [0, 0]
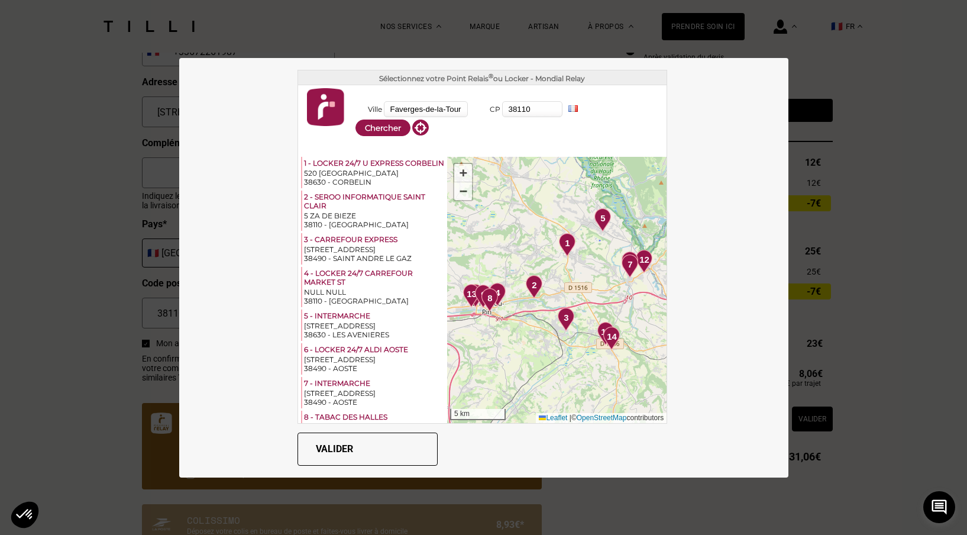
click at [452, 108] on input "Faverges-de-la-Tour" at bounding box center [426, 109] width 84 height 16
click at [526, 106] on input "38110" at bounding box center [532, 109] width 60 height 16
click at [545, 109] on input "38110" at bounding box center [532, 109] width 60 height 16
type input "3"
type input "38110"
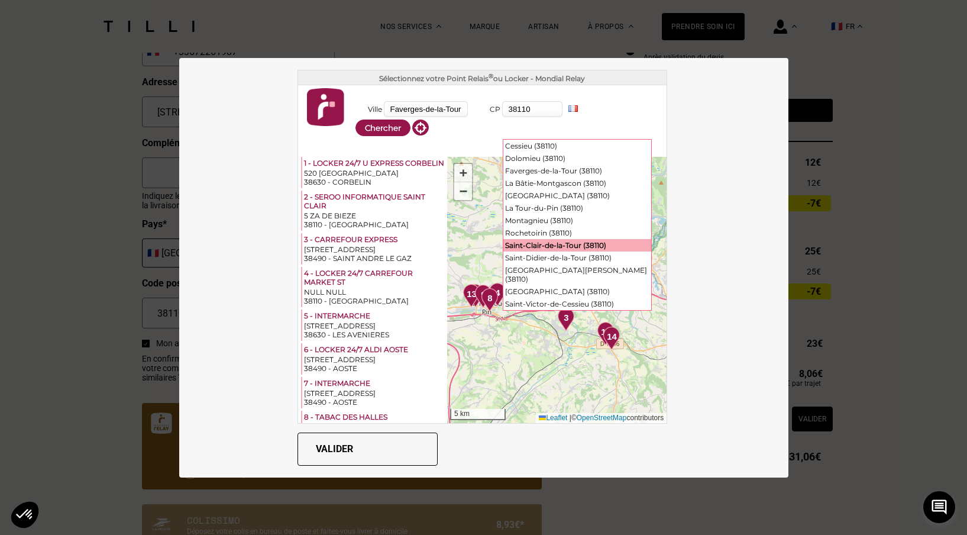
click at [532, 239] on div "Saint-Clair-de-la-Tour (38110)" at bounding box center [577, 245] width 148 height 12
type input "[GEOGRAPHIC_DATA]"
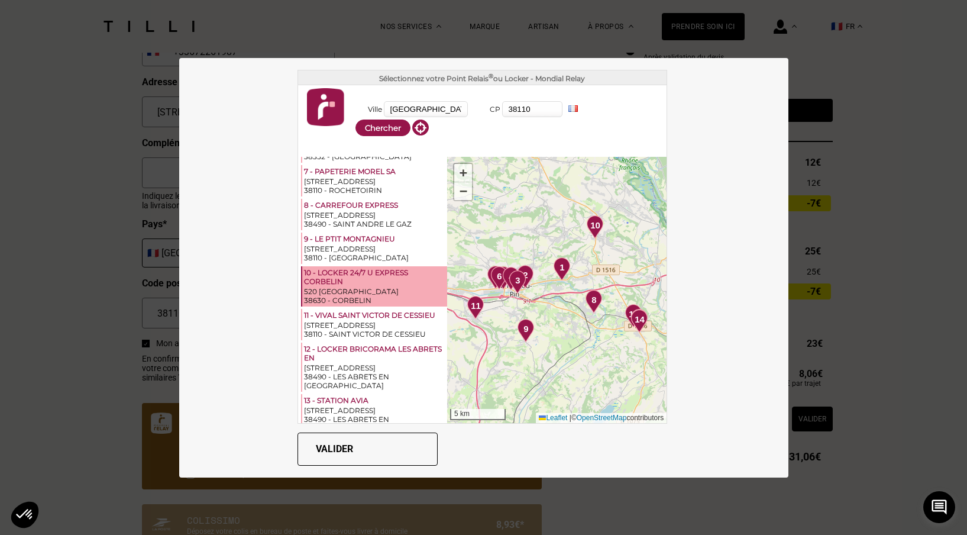
scroll to position [219, 0]
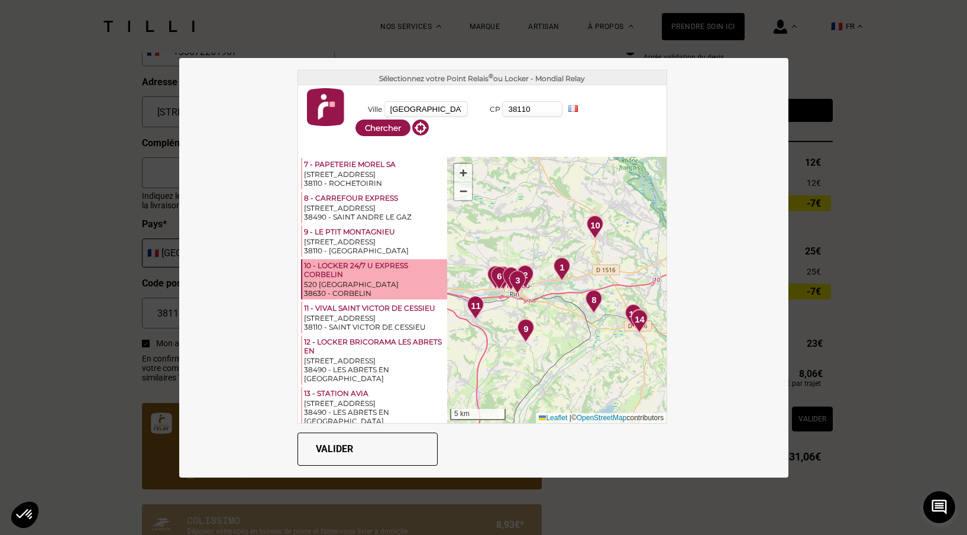
click at [372, 261] on div "10 - LOCKER 24/7 U EXPRESS CORBELIN" at bounding box center [374, 270] width 141 height 19
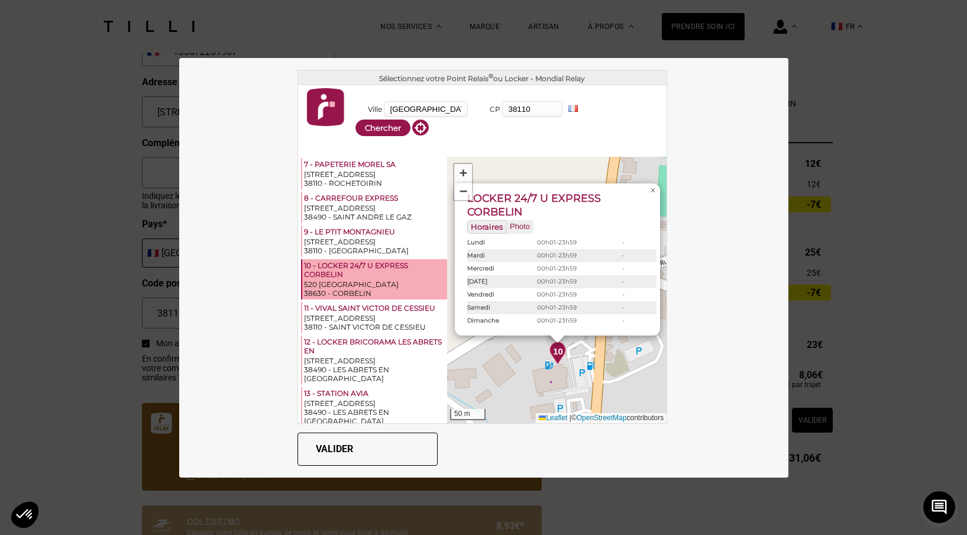
click at [338, 448] on button "Valider" at bounding box center [367, 448] width 140 height 33
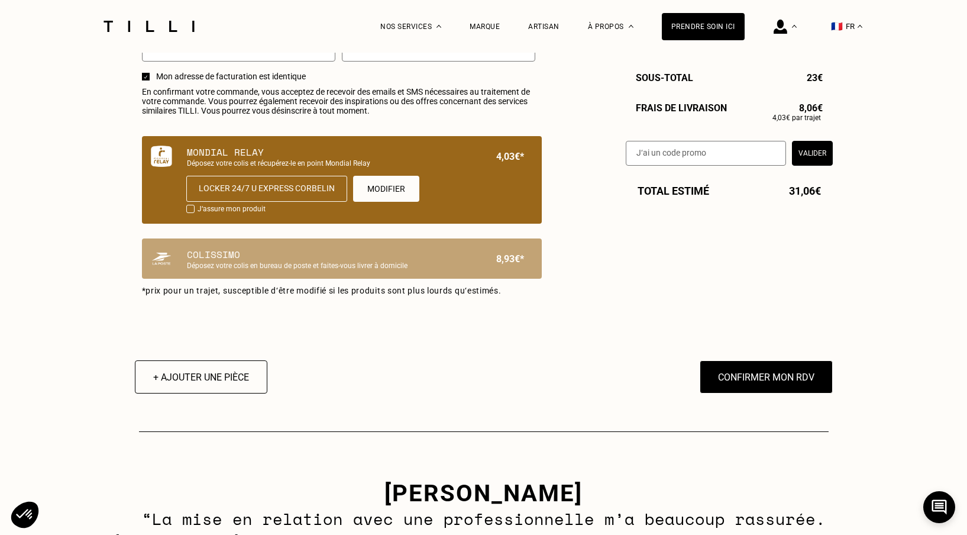
scroll to position [783, 0]
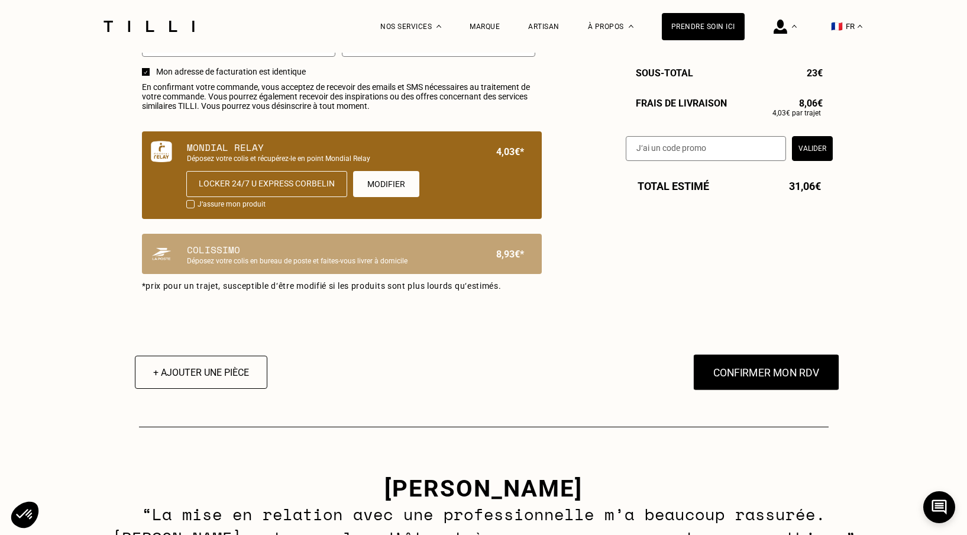
click at [750, 375] on button "Confirmer mon RDV" at bounding box center [765, 372] width 147 height 37
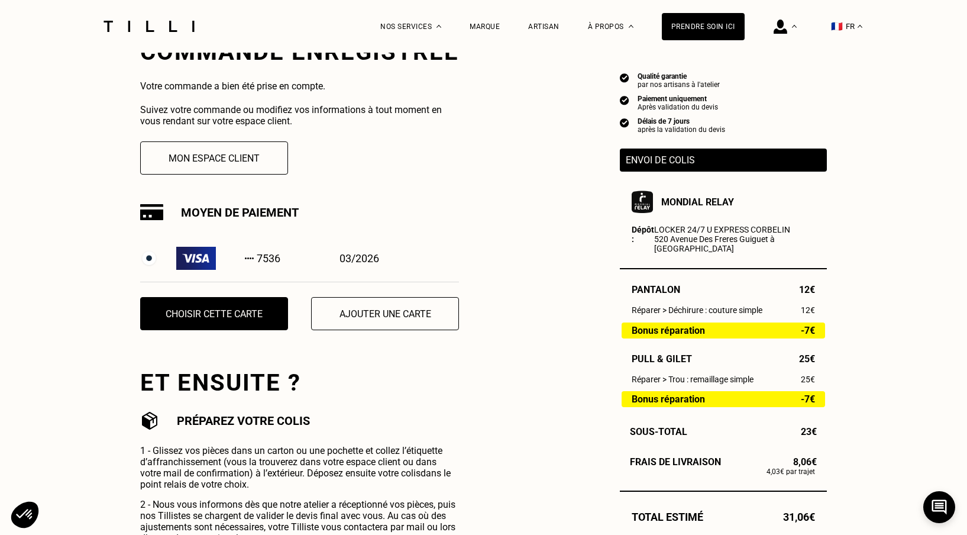
scroll to position [257, 0]
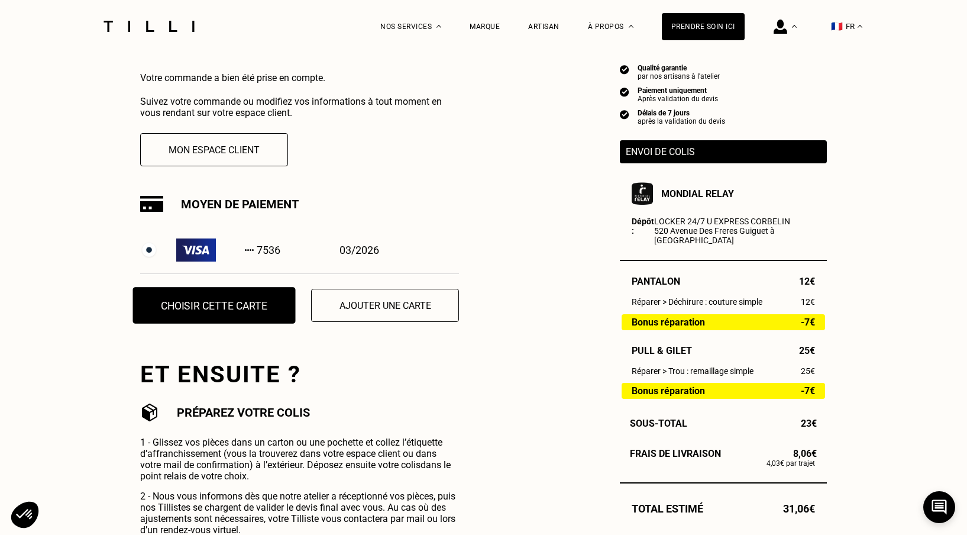
click at [251, 297] on button "Choisir cette carte" at bounding box center [214, 305] width 163 height 37
click at [239, 303] on button "Choisir cette carte" at bounding box center [214, 305] width 163 height 37
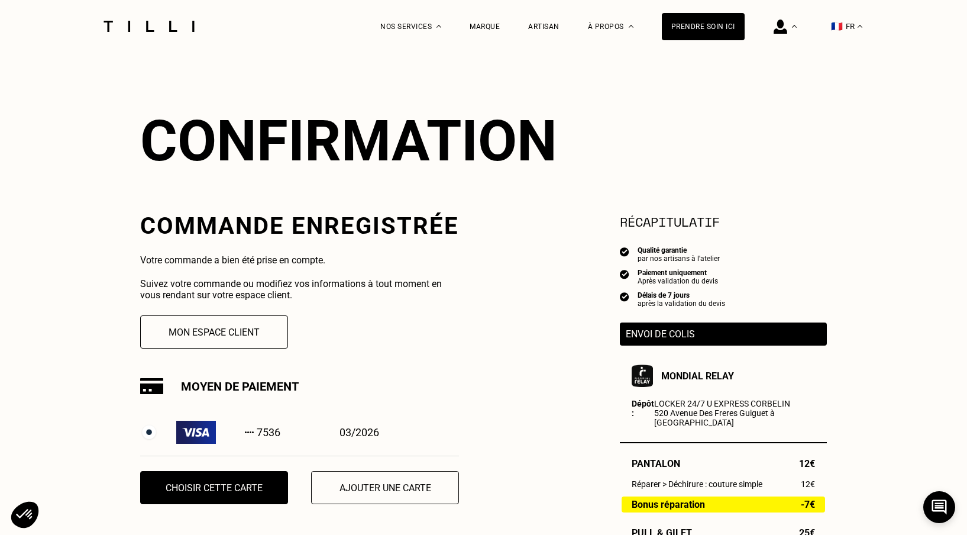
scroll to position [0, 0]
